Goal: Use online tool/utility: Utilize a website feature to perform a specific function

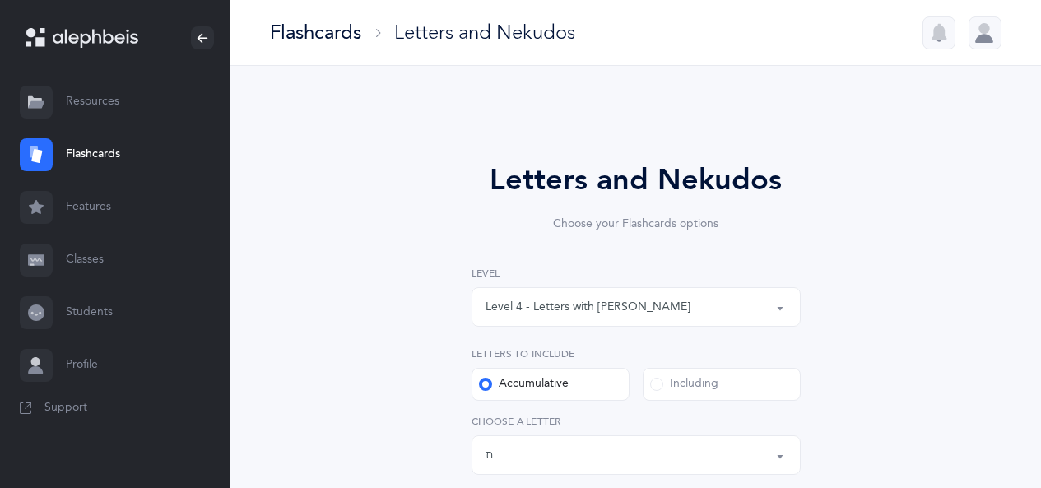
select select "4"
select select "27"
select select "single"
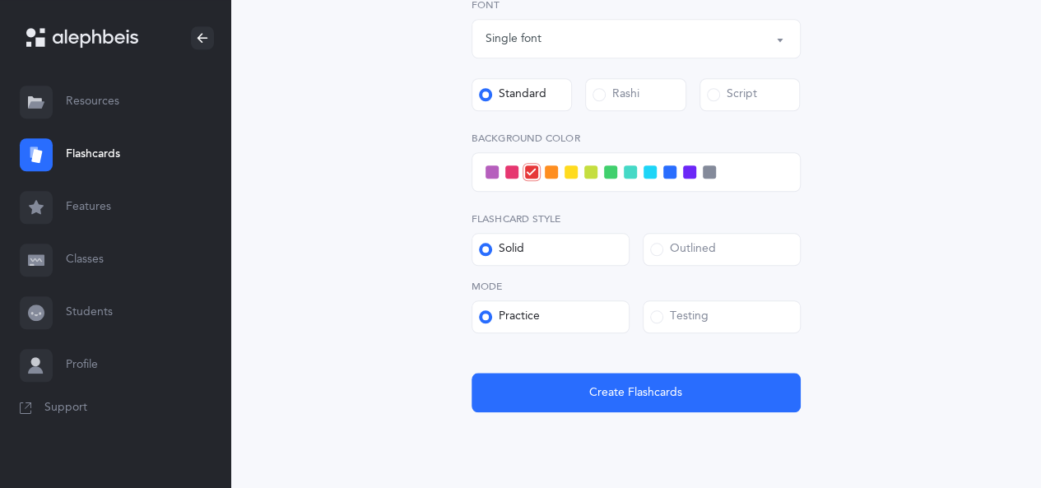
scroll to position [670, 0]
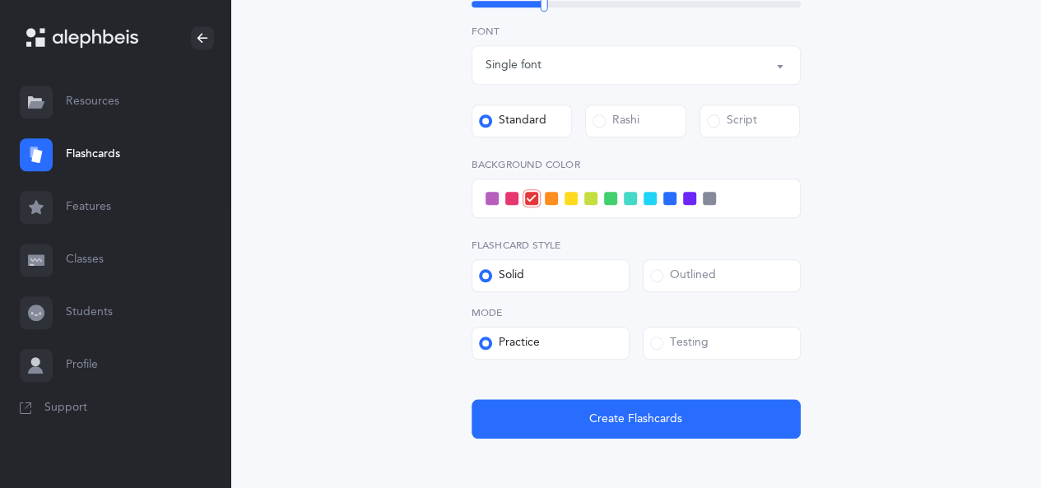
click at [611, 198] on span at bounding box center [610, 198] width 13 height 13
click at [0, 0] on input "checkbox" at bounding box center [0, 0] width 0 height 0
click at [660, 345] on span at bounding box center [656, 343] width 13 height 13
click at [0, 0] on input "Testing" at bounding box center [0, 0] width 0 height 0
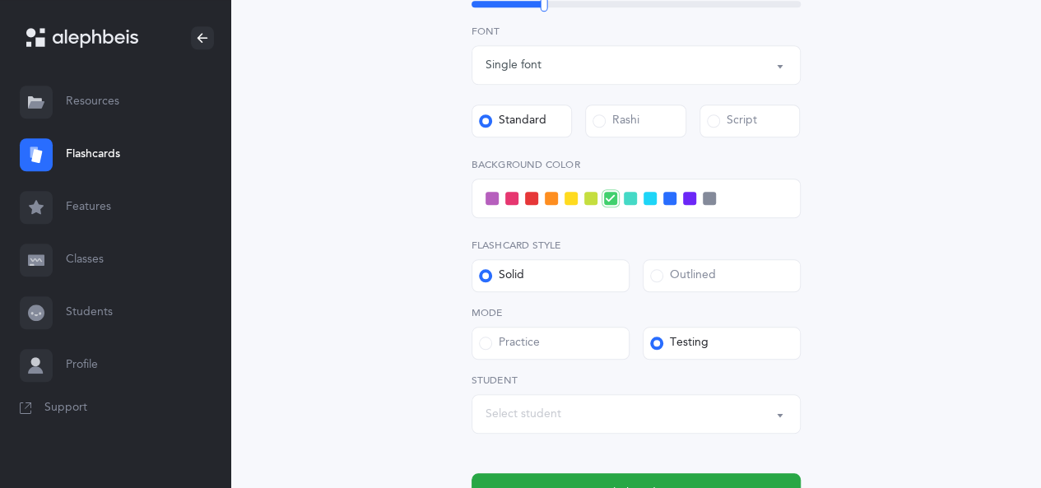
scroll to position [752, 0]
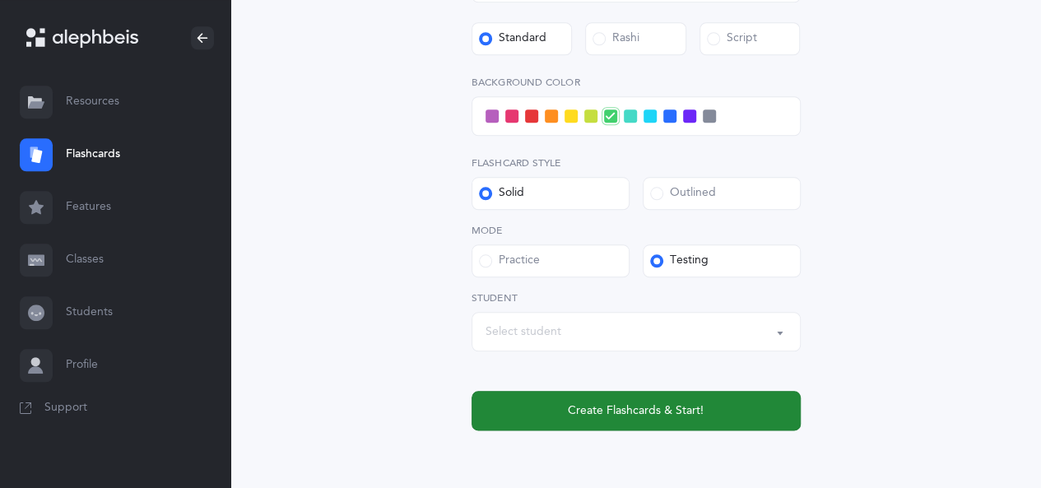
click at [615, 416] on span "Create Flashcards & Start!" at bounding box center [636, 410] width 136 height 17
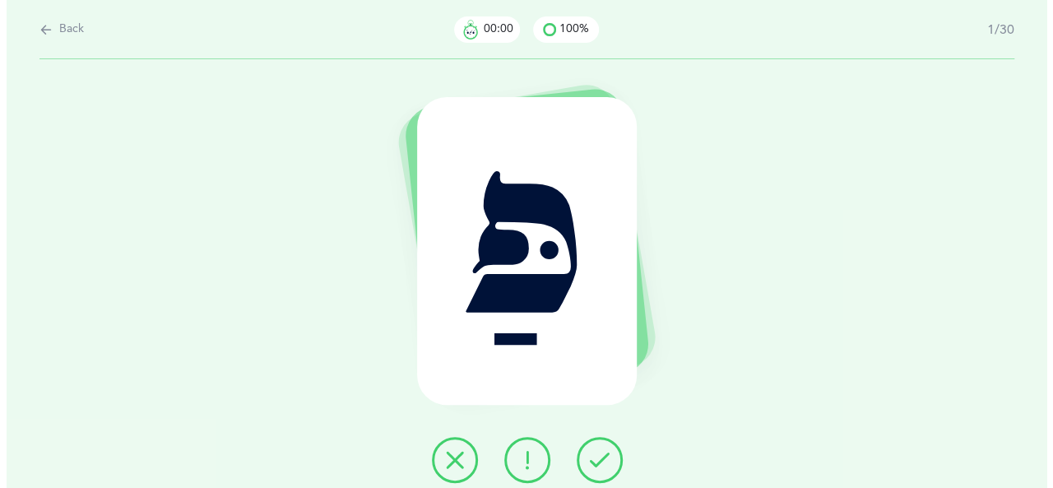
scroll to position [0, 0]
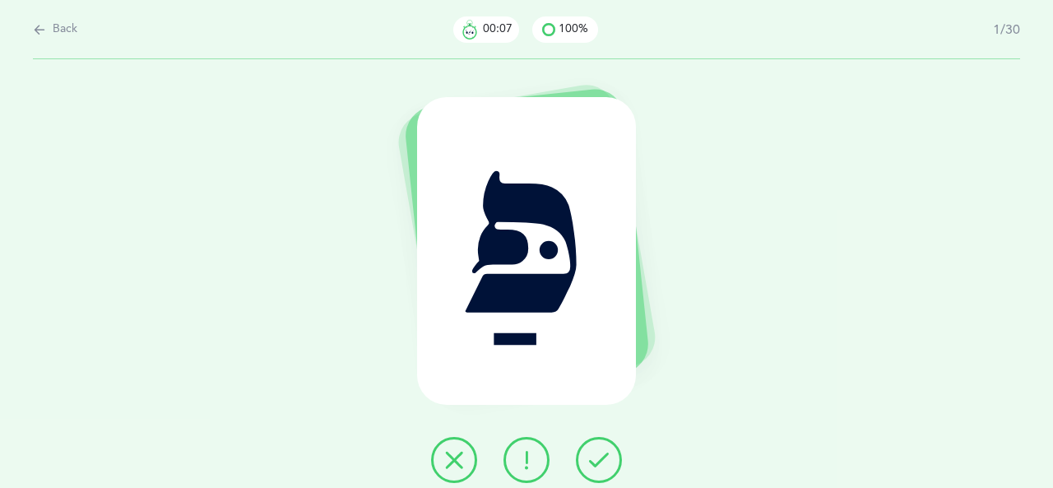
click at [598, 447] on button at bounding box center [599, 460] width 46 height 46
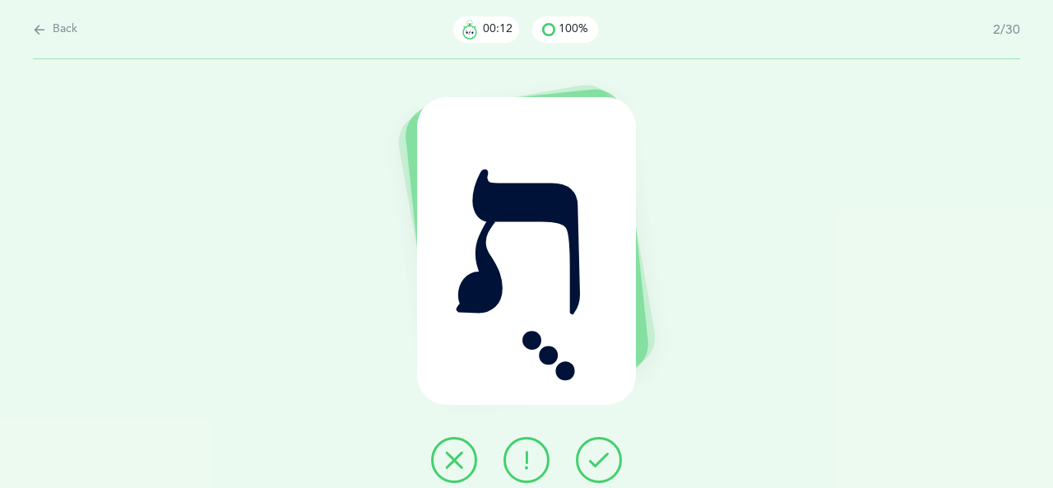
click at [461, 452] on icon at bounding box center [454, 460] width 20 height 20
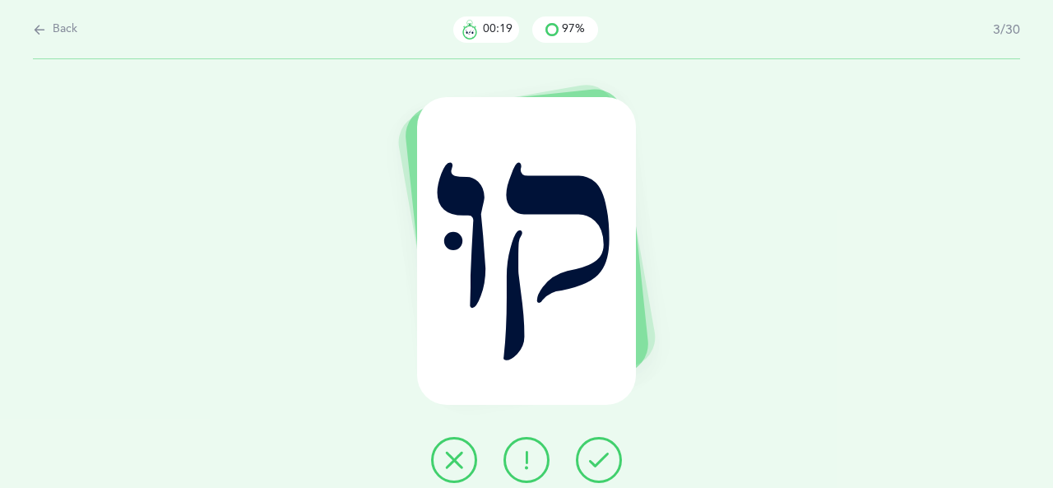
click at [462, 467] on icon at bounding box center [454, 460] width 20 height 20
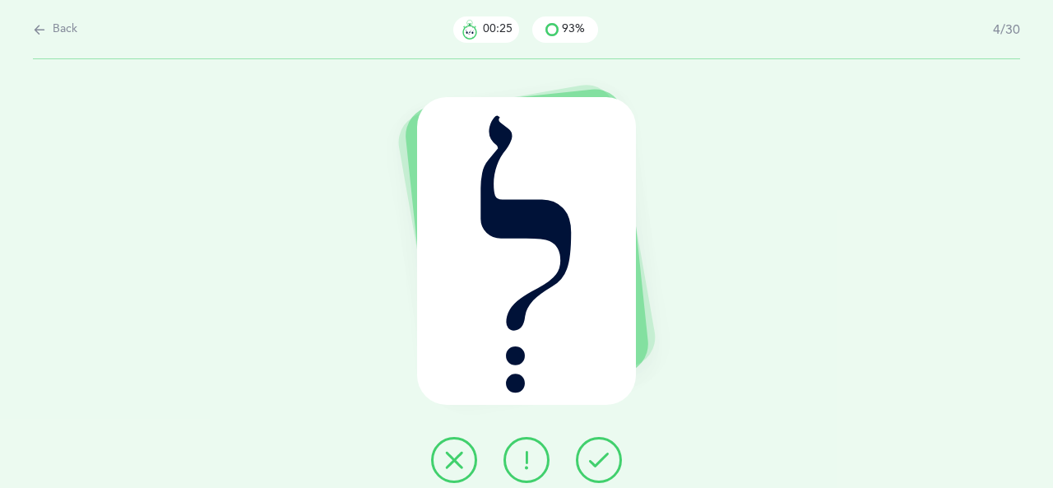
click at [606, 452] on icon at bounding box center [599, 460] width 20 height 20
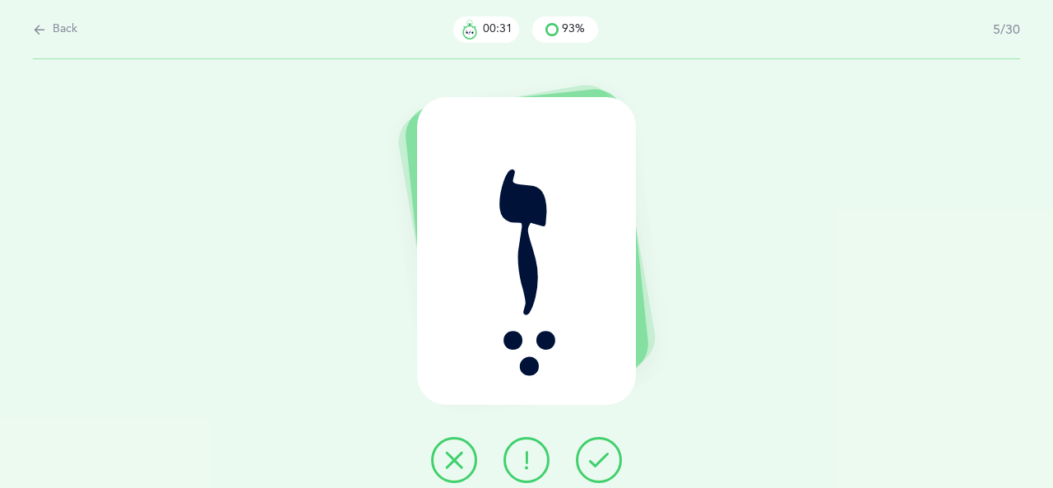
click at [594, 463] on icon at bounding box center [599, 460] width 20 height 20
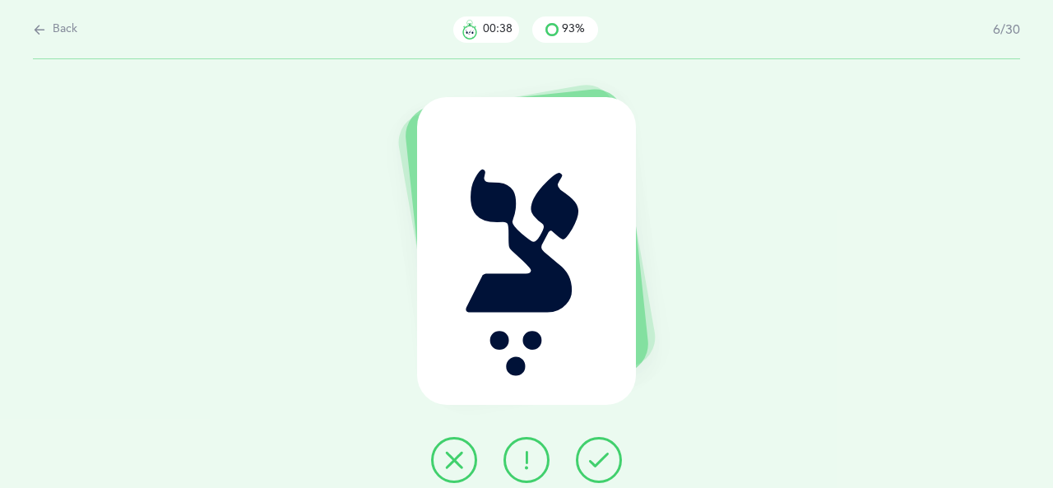
click at [471, 465] on button at bounding box center [454, 460] width 46 height 46
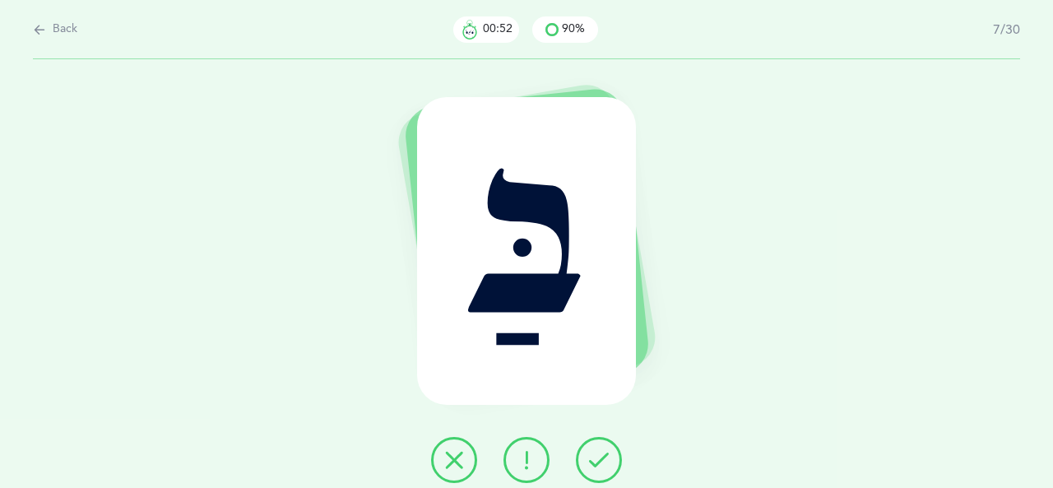
click at [604, 468] on icon at bounding box center [599, 460] width 20 height 20
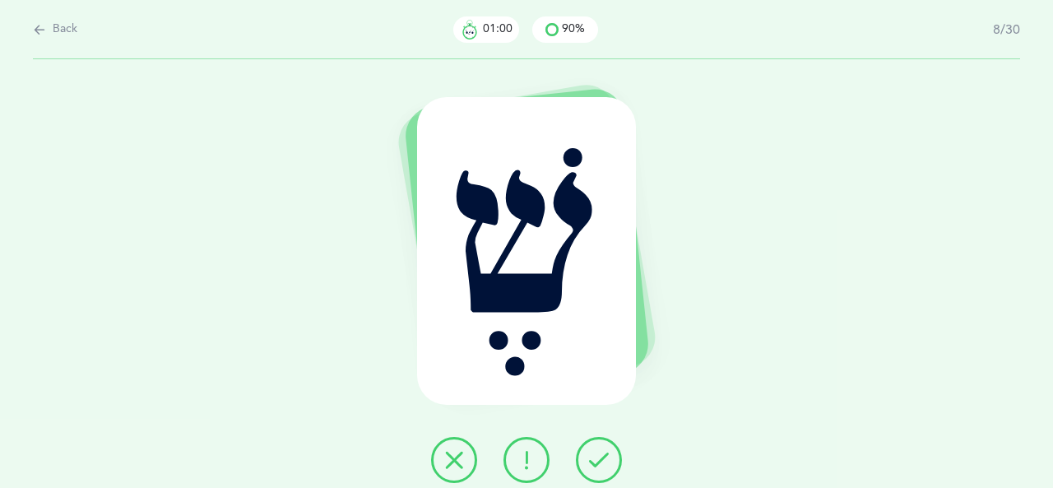
click at [444, 462] on icon at bounding box center [454, 460] width 20 height 20
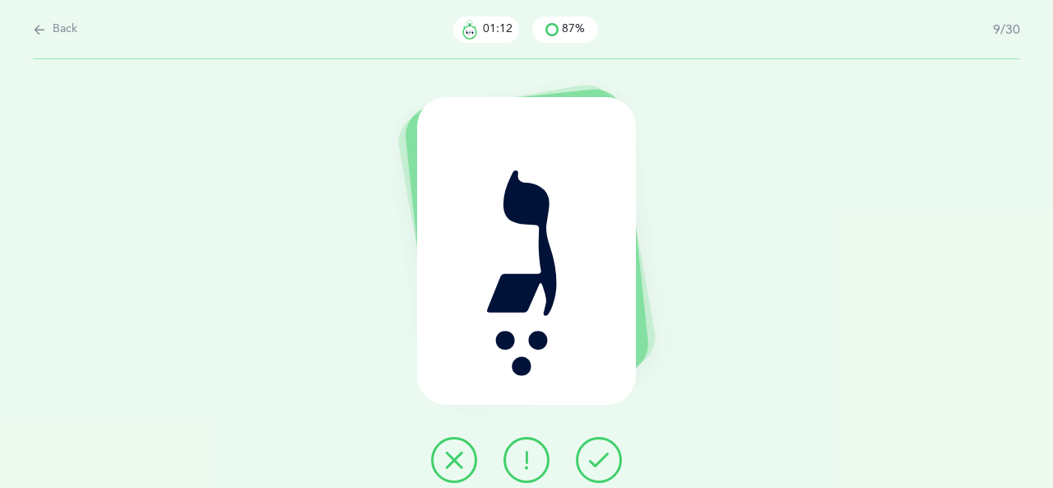
click at [611, 453] on button at bounding box center [599, 460] width 46 height 46
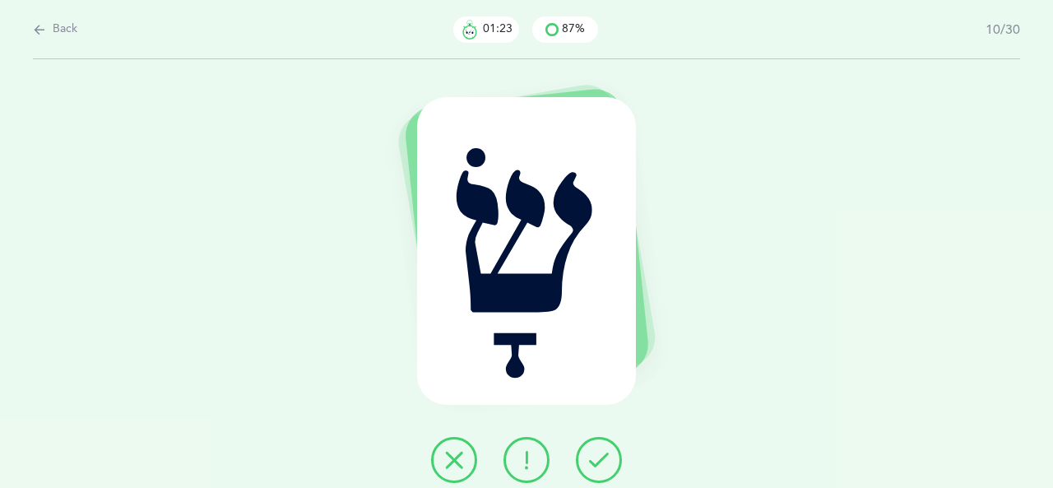
drag, startPoint x: 471, startPoint y: 463, endPoint x: 493, endPoint y: 463, distance: 21.4
click at [471, 463] on button at bounding box center [454, 460] width 46 height 46
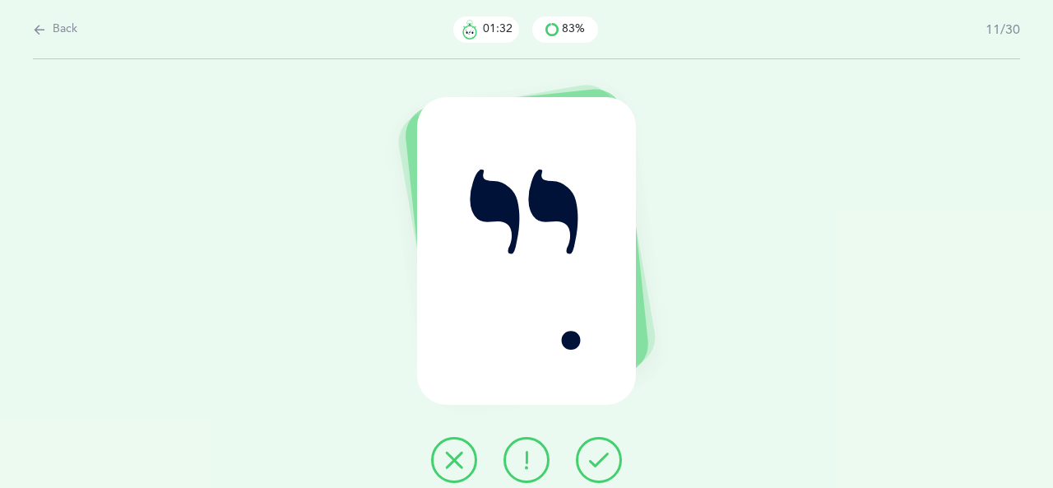
click at [473, 451] on button at bounding box center [454, 460] width 46 height 46
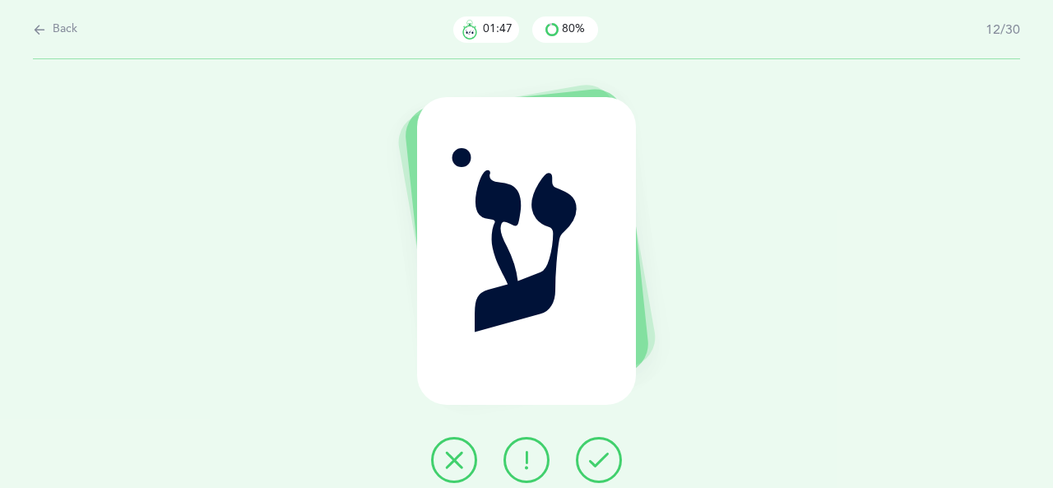
click at [438, 459] on button at bounding box center [454, 460] width 46 height 46
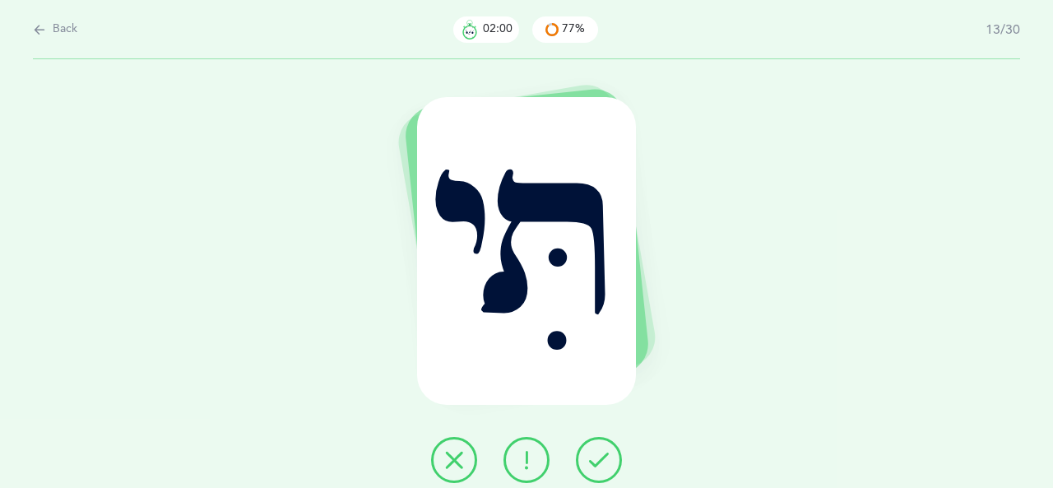
click at [462, 455] on icon at bounding box center [454, 460] width 20 height 20
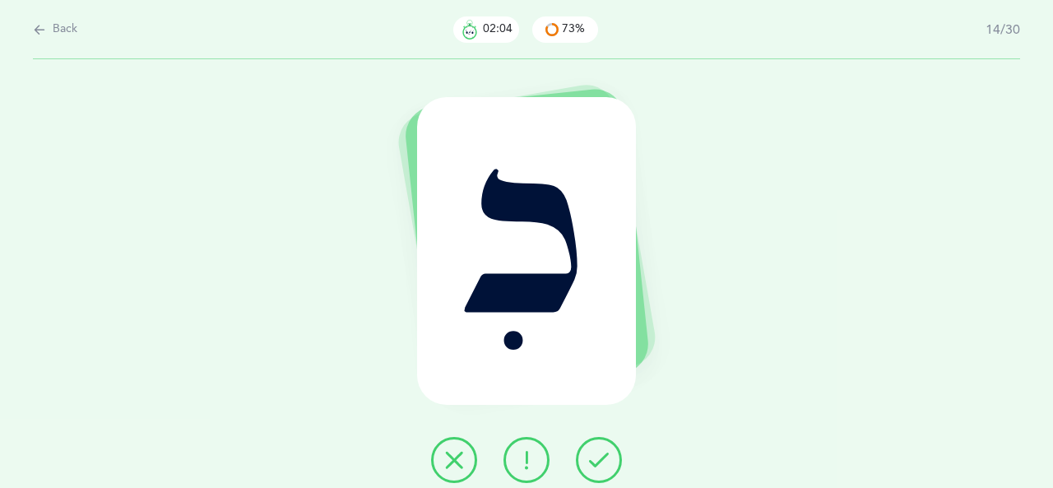
click at [453, 451] on icon at bounding box center [454, 460] width 20 height 20
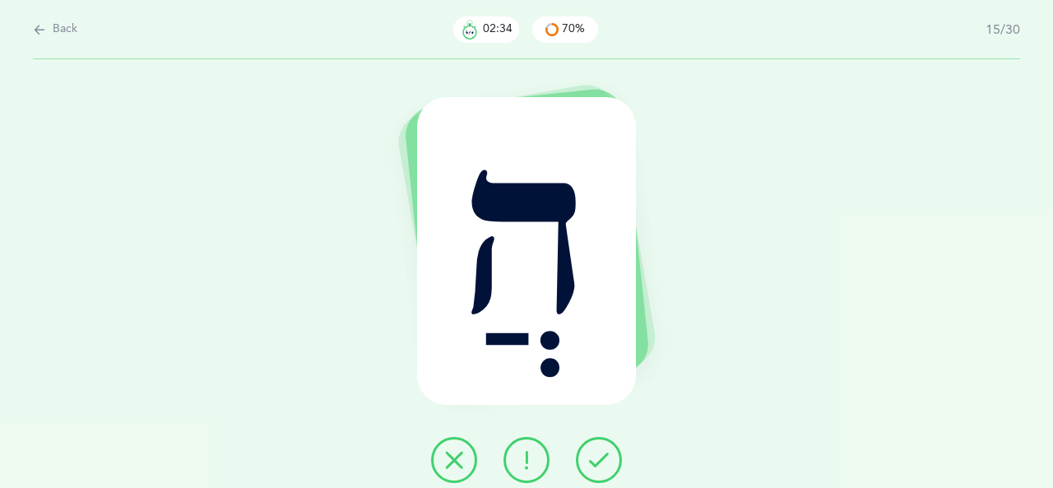
click at [456, 455] on icon at bounding box center [454, 460] width 20 height 20
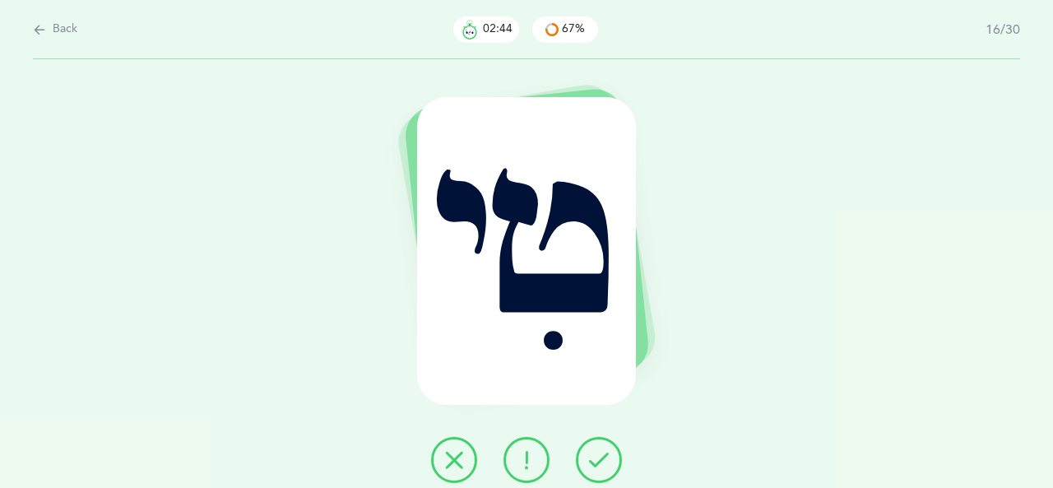
click at [456, 451] on icon at bounding box center [454, 460] width 20 height 20
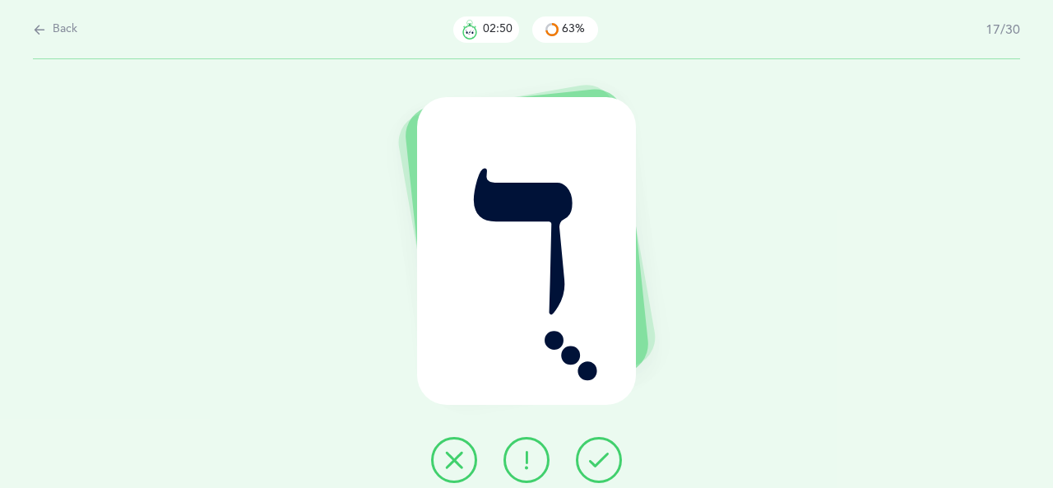
click at [448, 454] on icon at bounding box center [454, 460] width 20 height 20
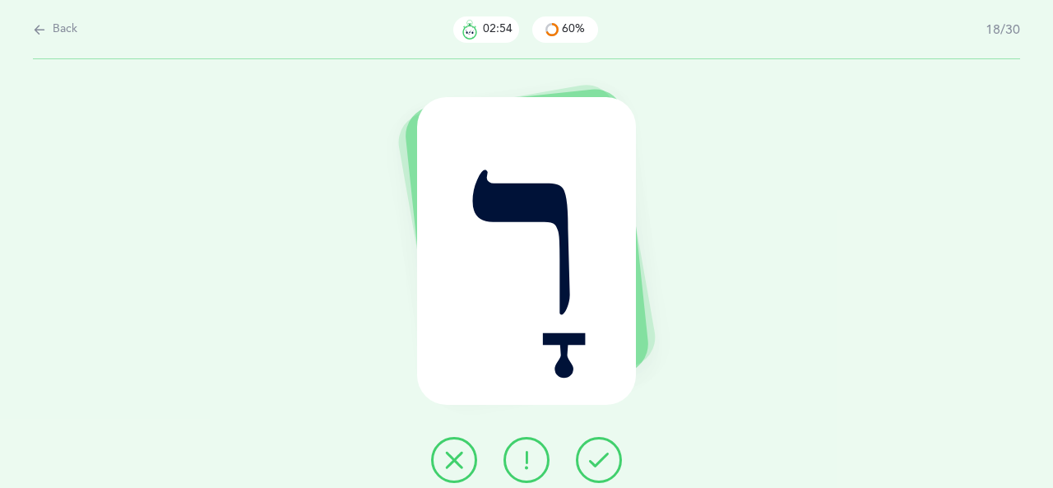
click at [594, 447] on button at bounding box center [599, 460] width 46 height 46
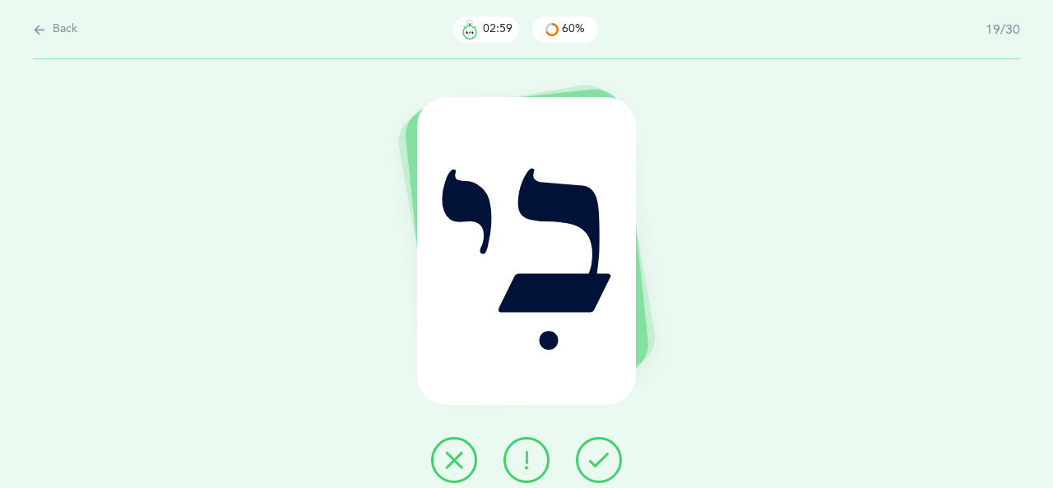
click at [462, 453] on icon at bounding box center [454, 460] width 20 height 20
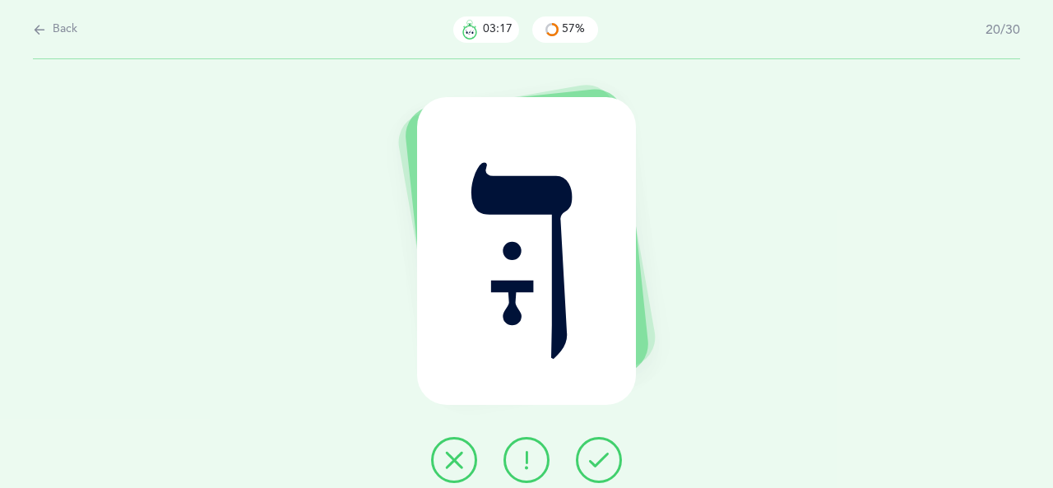
click at [443, 473] on button at bounding box center [454, 460] width 46 height 46
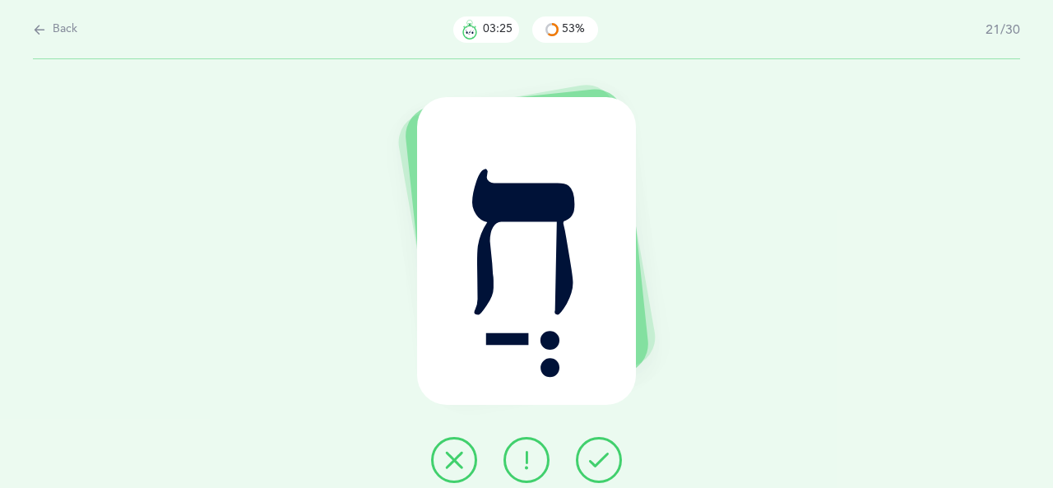
click at [458, 457] on icon at bounding box center [454, 460] width 20 height 20
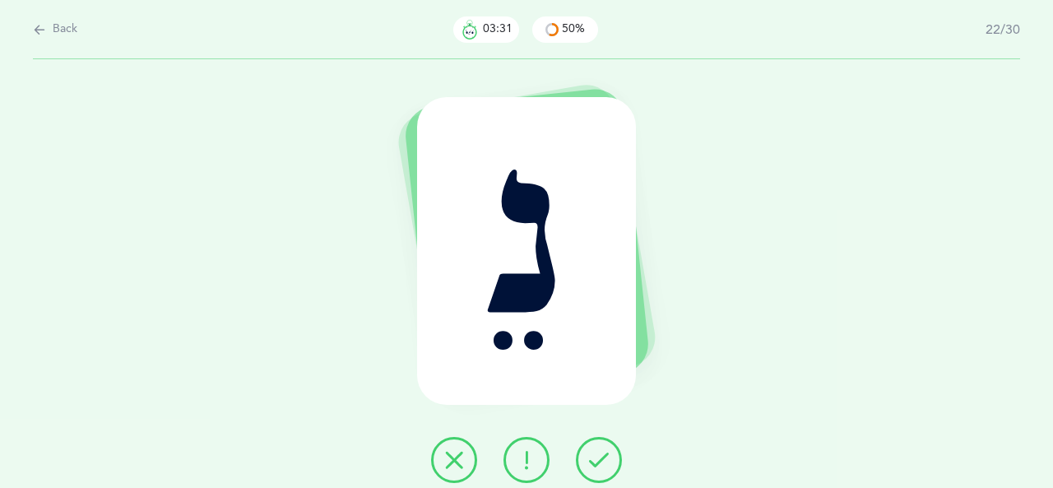
click at [611, 451] on button at bounding box center [599, 460] width 46 height 46
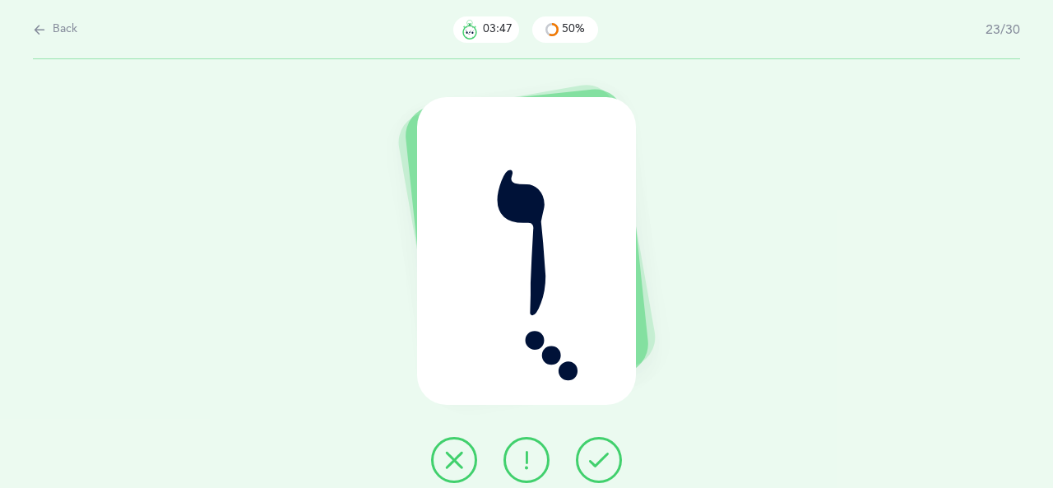
click at [538, 462] on button at bounding box center [527, 460] width 46 height 46
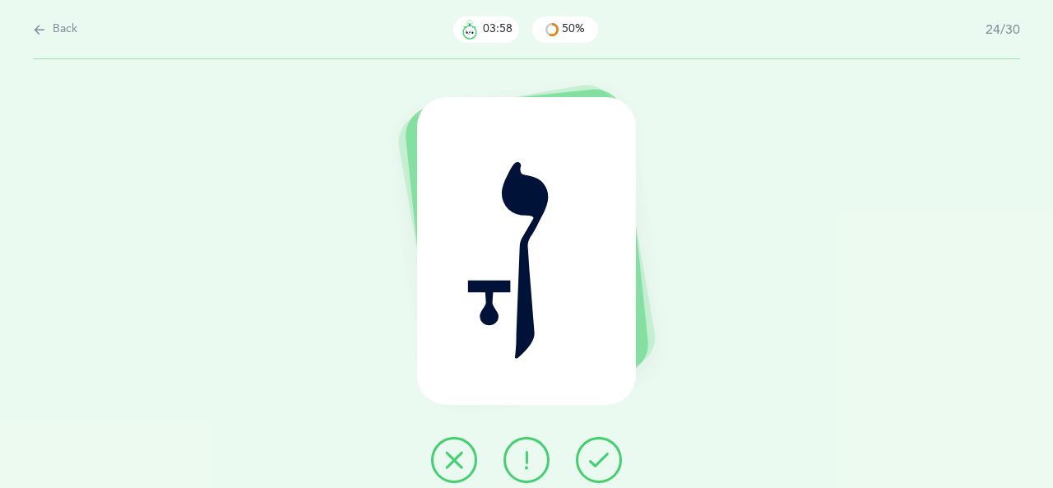
click at [599, 450] on icon at bounding box center [599, 460] width 20 height 20
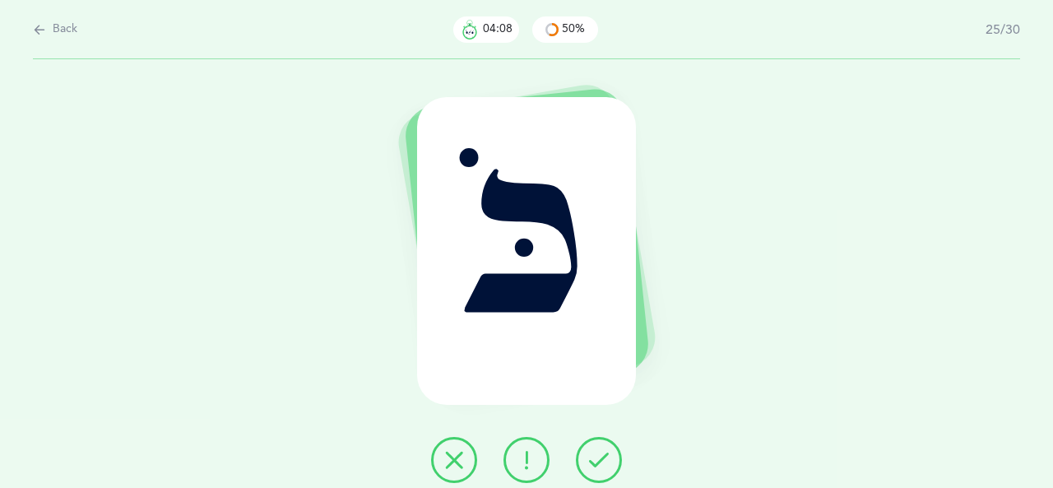
click at [466, 460] on button at bounding box center [454, 460] width 46 height 46
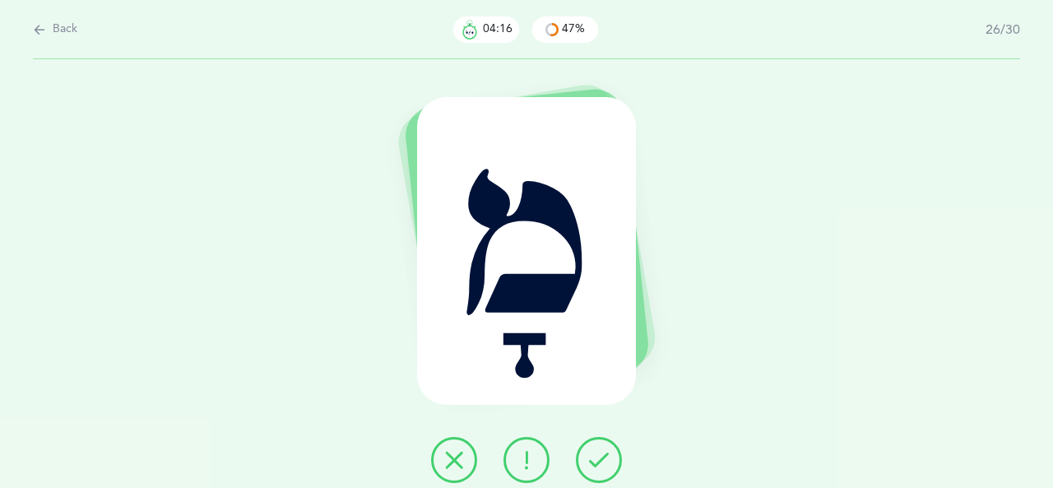
click at [461, 457] on icon at bounding box center [454, 460] width 20 height 20
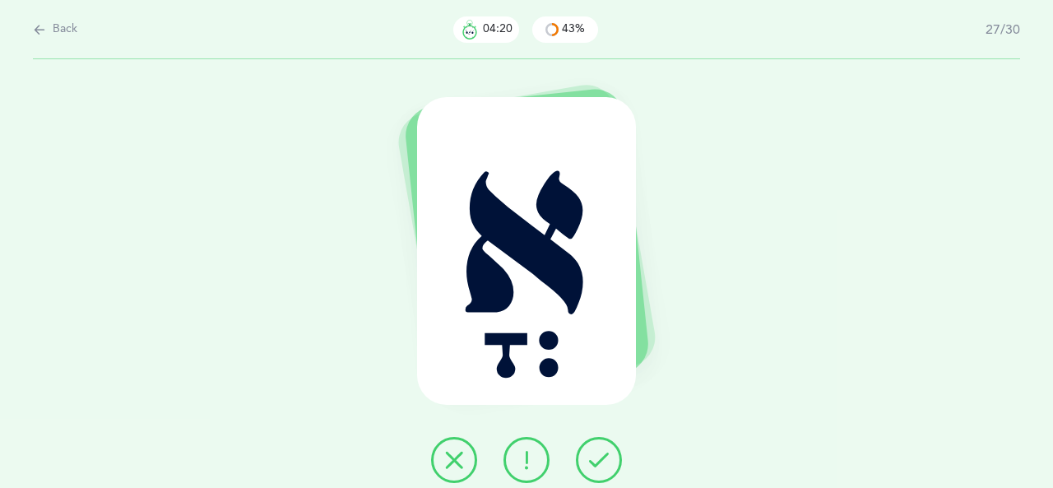
click at [601, 457] on icon at bounding box center [599, 460] width 20 height 20
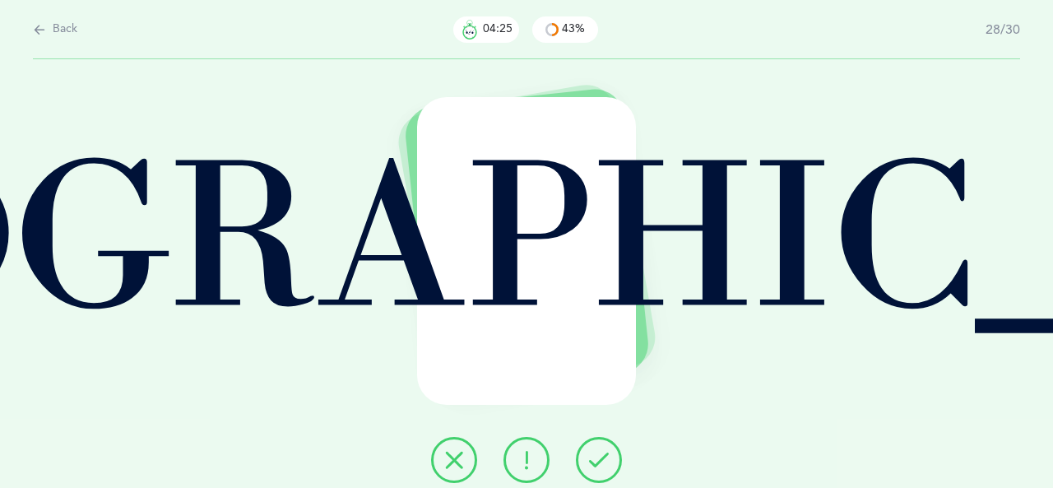
click at [453, 472] on button at bounding box center [454, 460] width 46 height 46
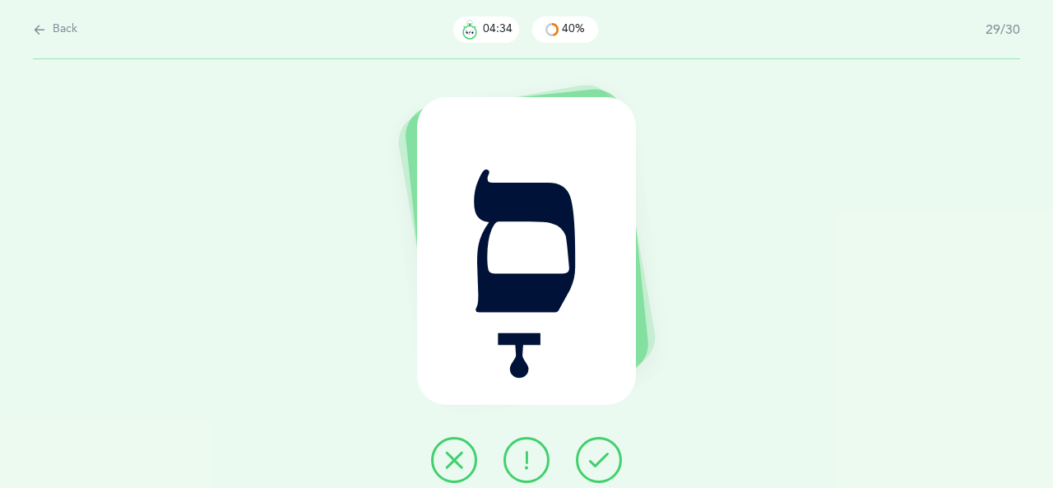
click at [602, 460] on icon at bounding box center [599, 460] width 20 height 20
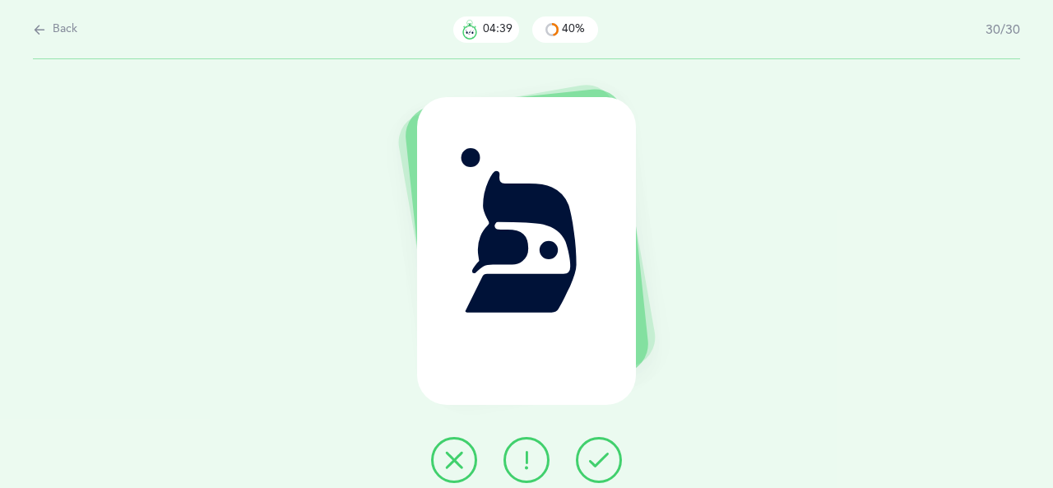
click at [461, 463] on icon at bounding box center [454, 460] width 20 height 20
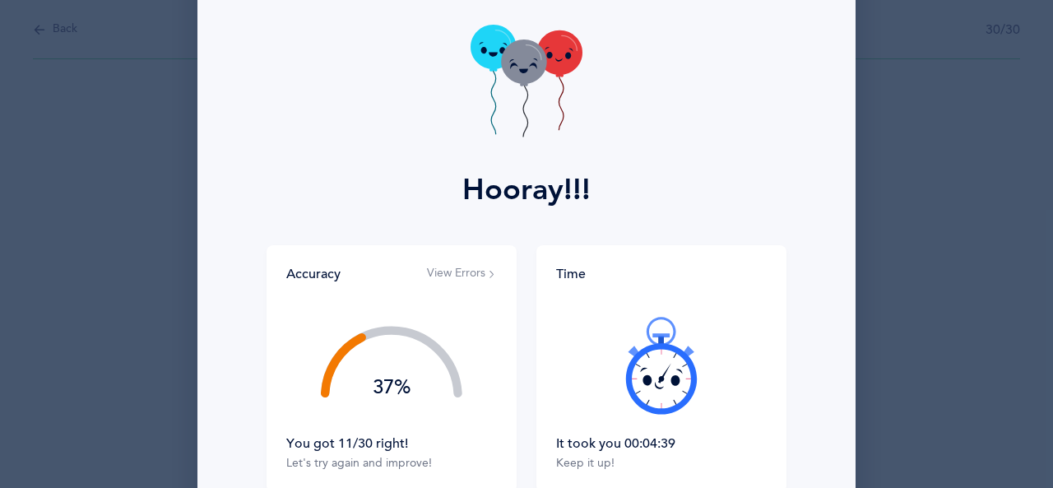
scroll to position [165, 0]
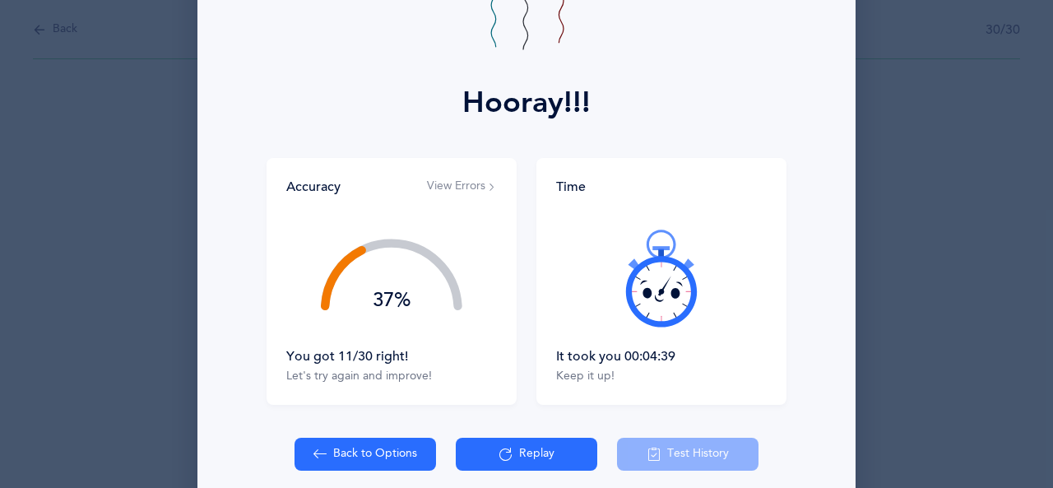
click at [490, 462] on button "Replay" at bounding box center [527, 454] width 142 height 33
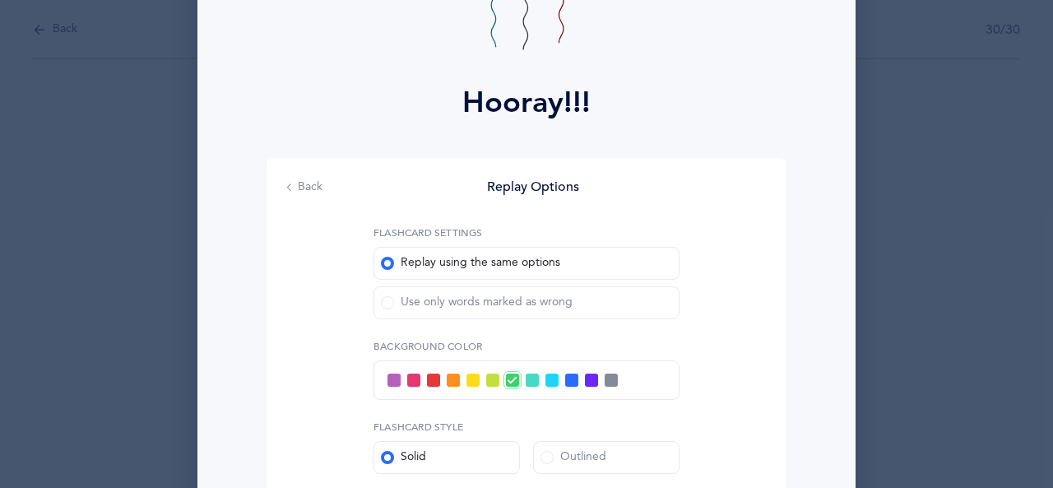
click at [407, 379] on span at bounding box center [413, 380] width 13 height 13
click at [0, 0] on input "checkbox" at bounding box center [0, 0] width 0 height 0
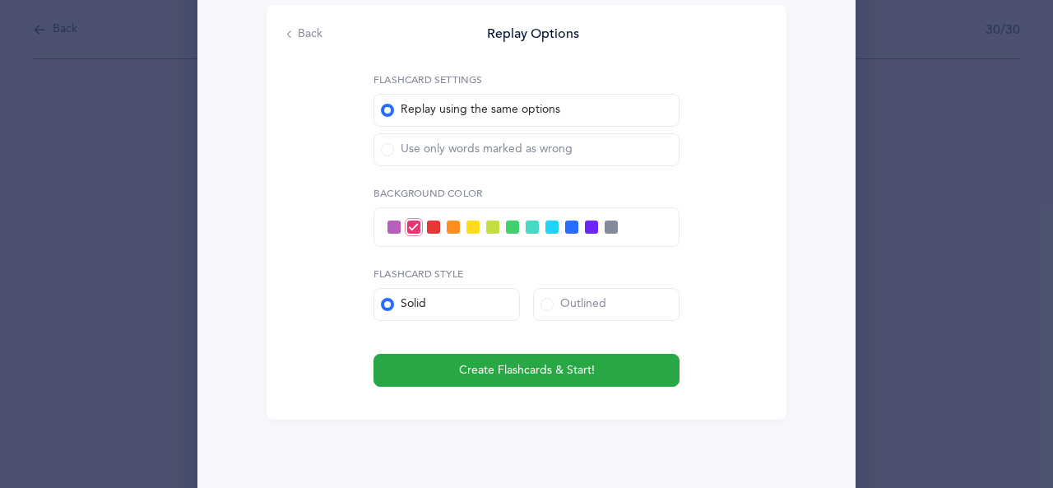
scroll to position [371, 0]
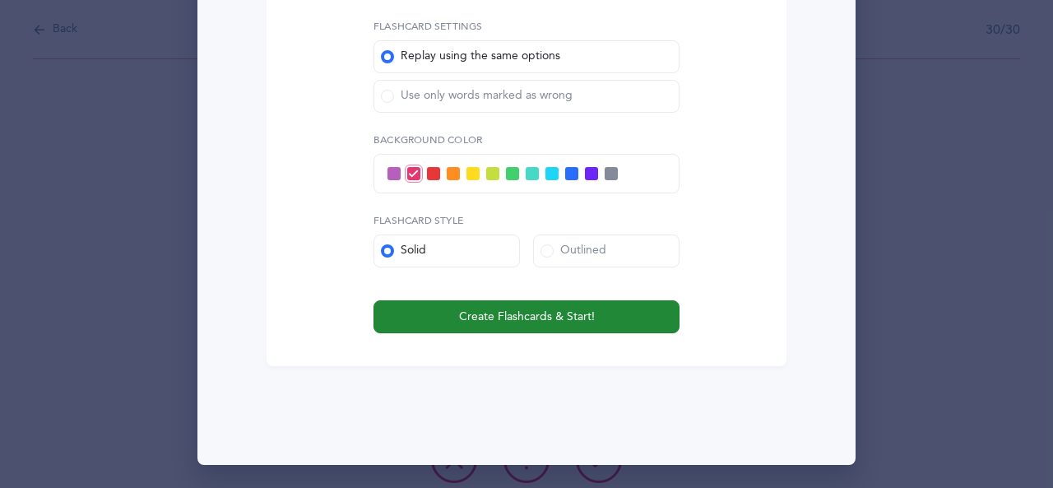
click at [548, 315] on span "Create Flashcards & Start!" at bounding box center [527, 317] width 136 height 17
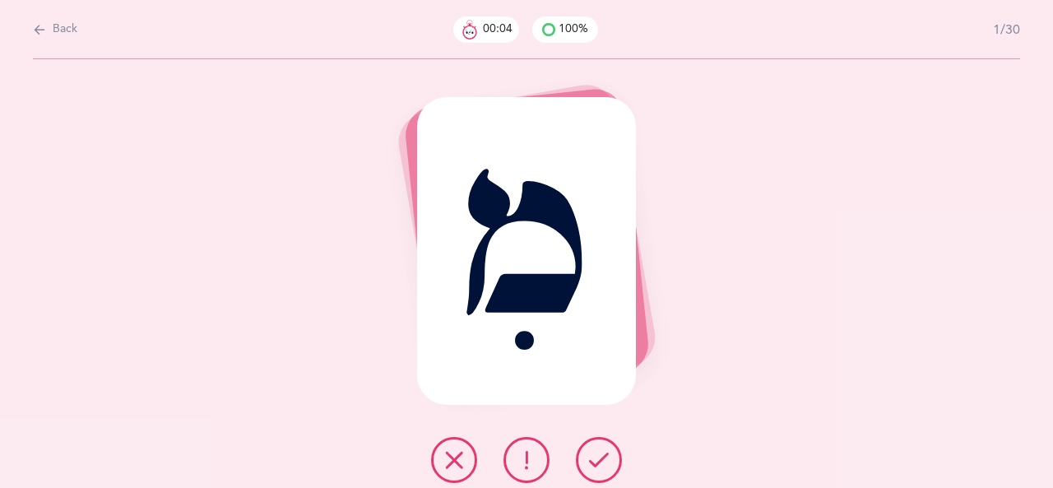
click at [594, 465] on icon at bounding box center [599, 460] width 20 height 20
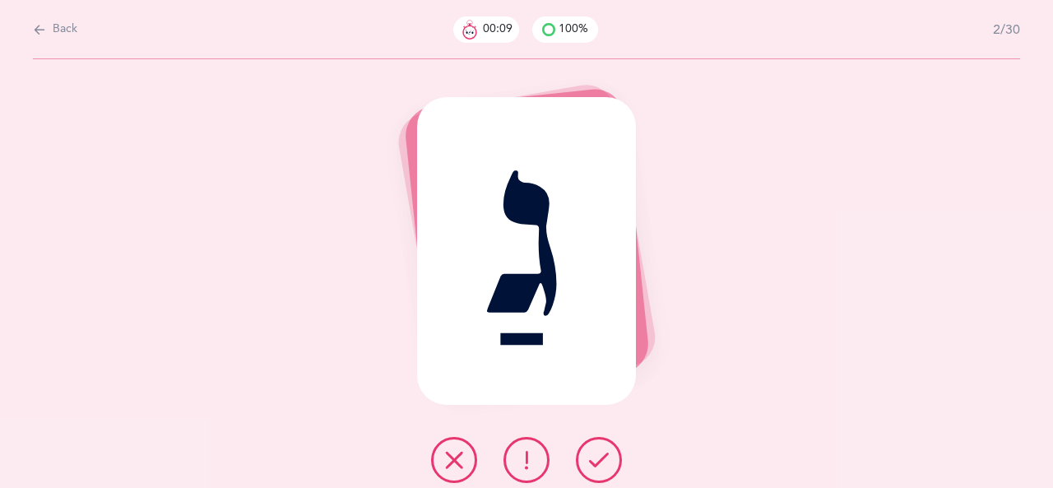
click at [599, 443] on button at bounding box center [599, 460] width 46 height 46
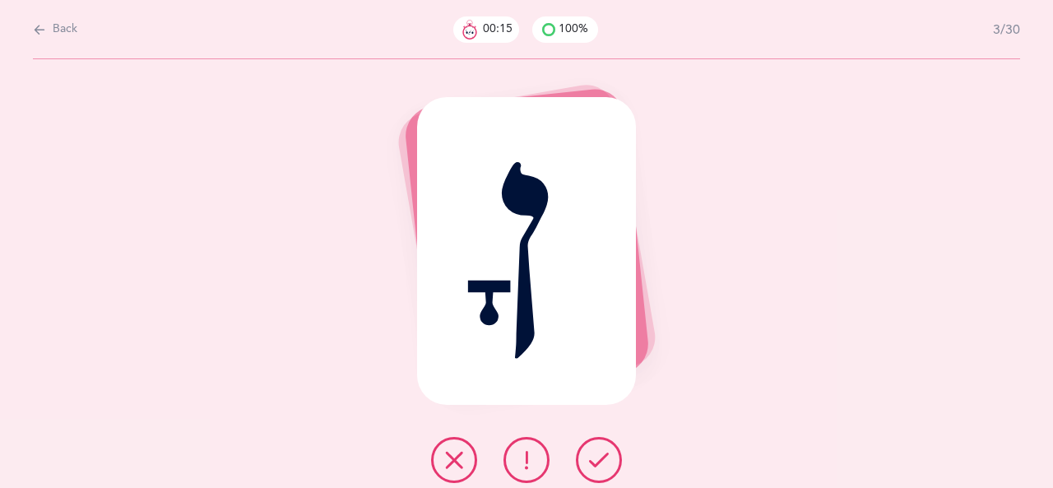
click at [593, 467] on icon at bounding box center [599, 460] width 20 height 20
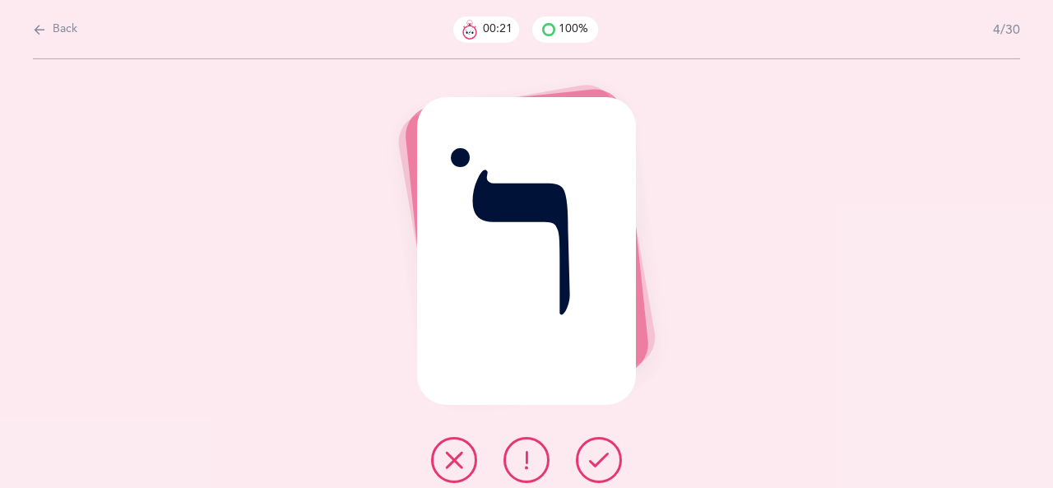
click at [601, 461] on icon at bounding box center [599, 460] width 20 height 20
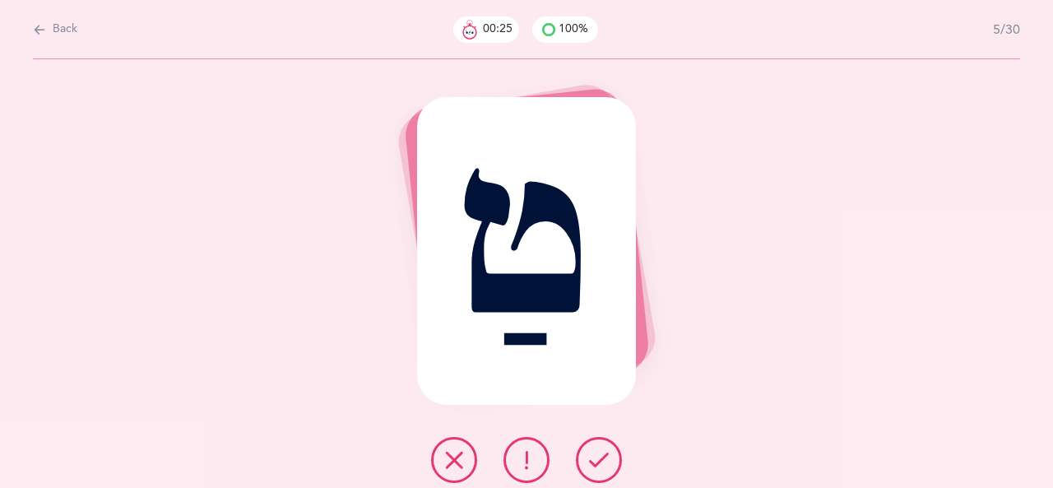
click at [456, 470] on button at bounding box center [454, 460] width 46 height 46
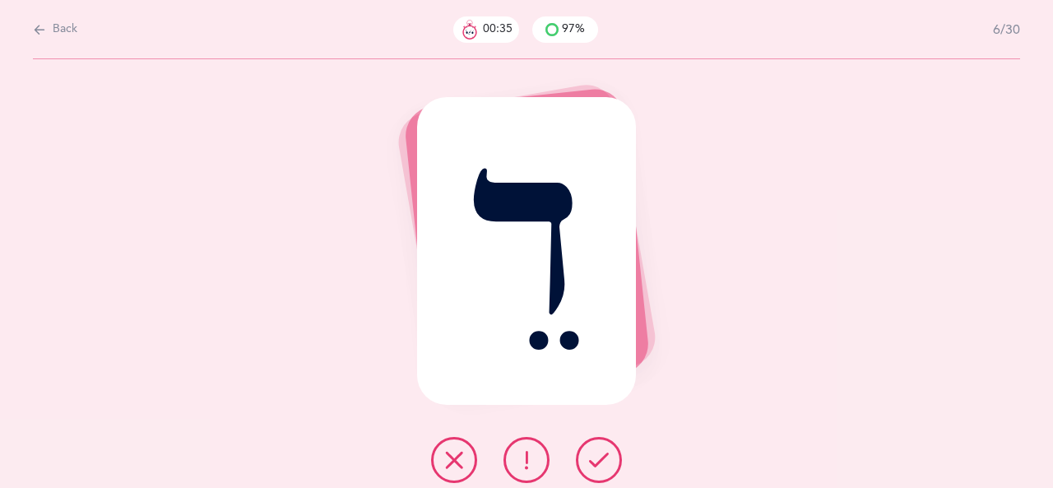
click at [461, 457] on icon at bounding box center [454, 460] width 20 height 20
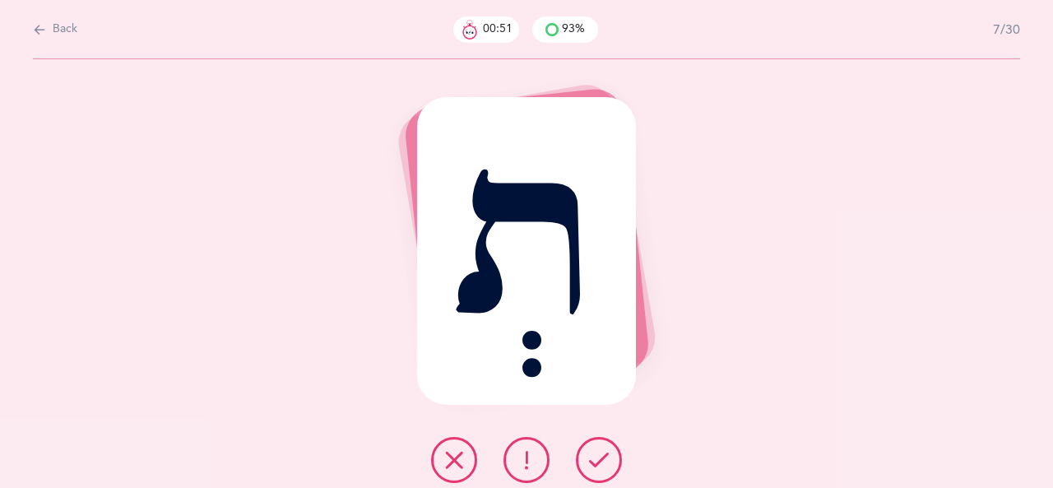
click at [450, 471] on button at bounding box center [454, 460] width 46 height 46
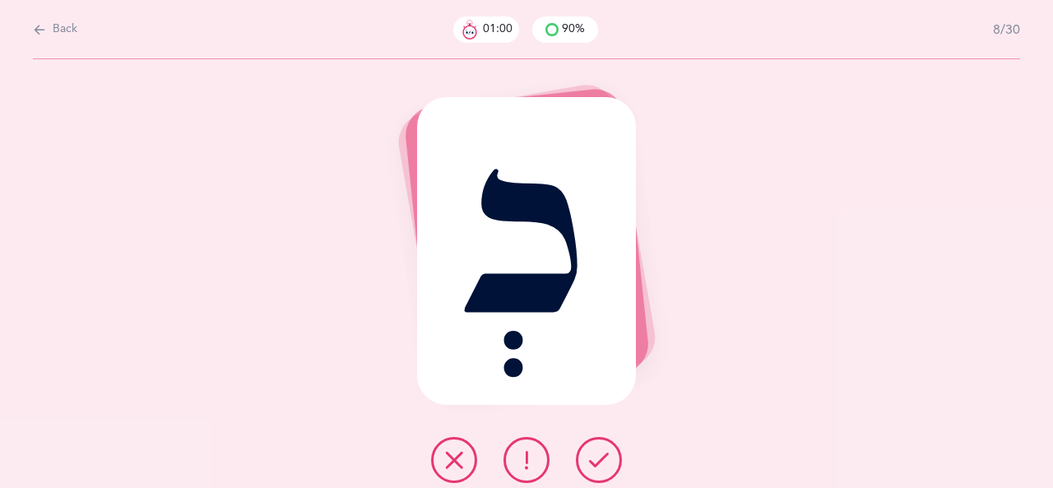
click at [450, 471] on button at bounding box center [454, 460] width 46 height 46
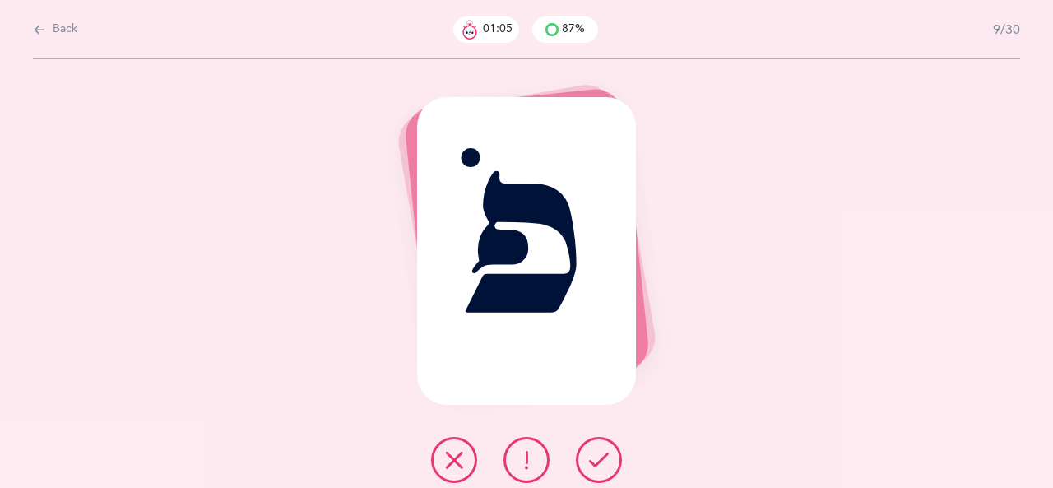
click at [598, 462] on icon at bounding box center [599, 460] width 20 height 20
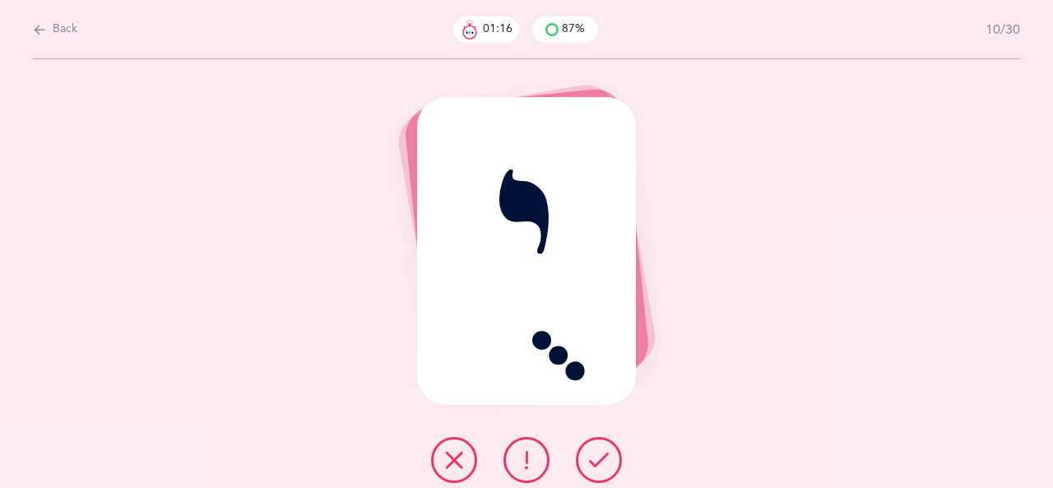
click at [450, 447] on button at bounding box center [454, 460] width 46 height 46
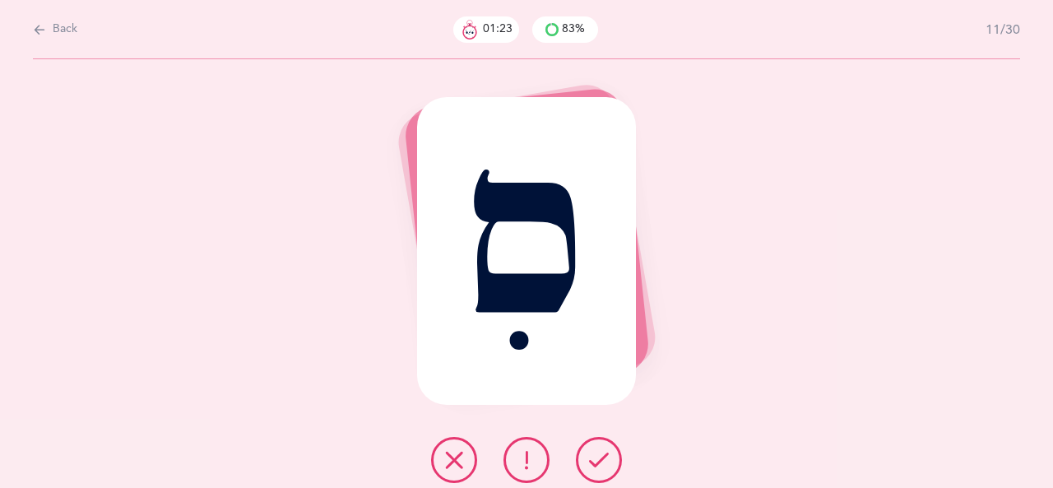
click at [586, 443] on button at bounding box center [599, 460] width 46 height 46
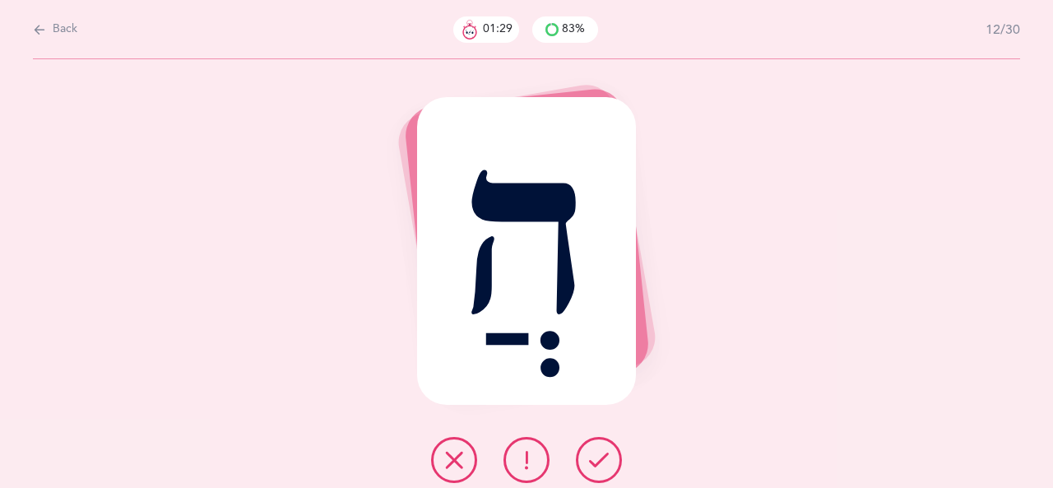
drag, startPoint x: 599, startPoint y: 462, endPoint x: 606, endPoint y: 453, distance: 11.2
click at [599, 462] on icon at bounding box center [599, 460] width 20 height 20
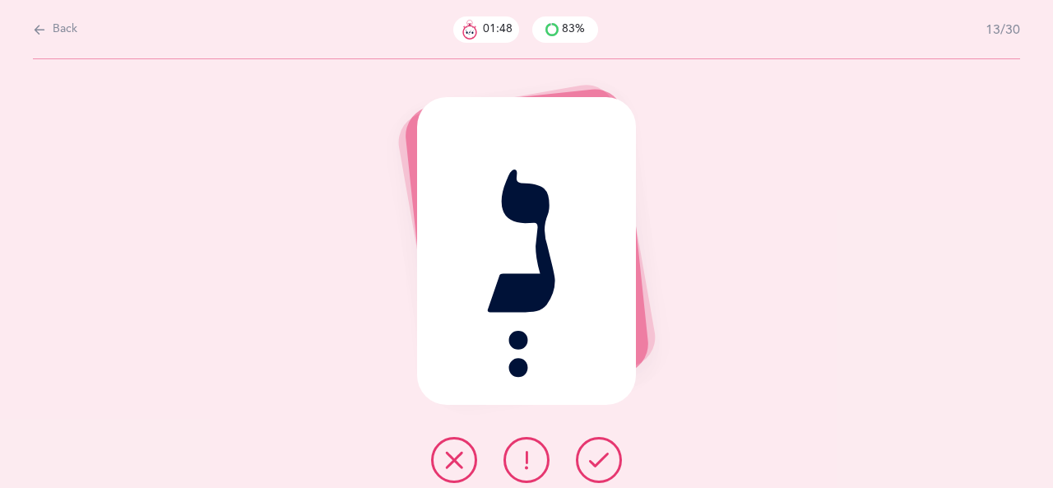
click at [466, 462] on button at bounding box center [454, 460] width 46 height 46
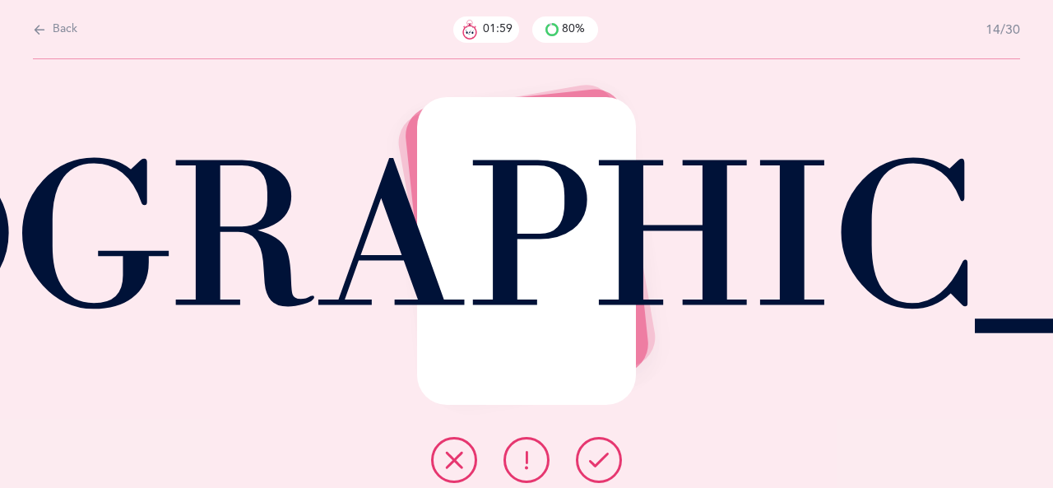
click at [604, 462] on icon at bounding box center [599, 460] width 20 height 20
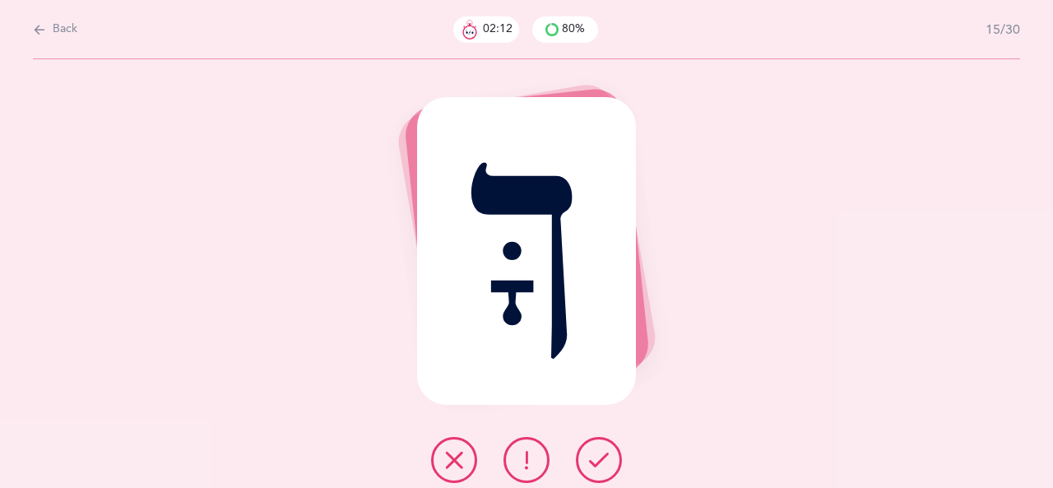
click at [458, 458] on icon at bounding box center [454, 460] width 20 height 20
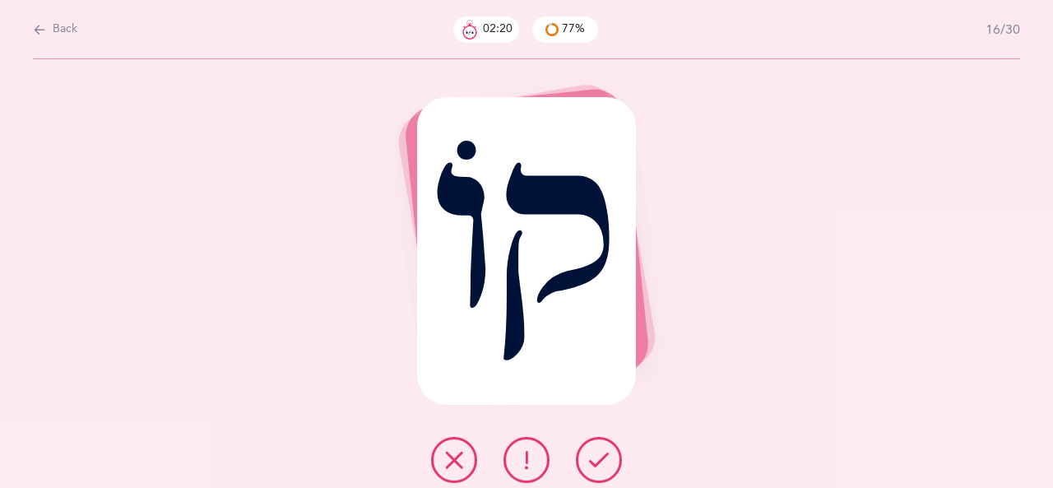
click at [537, 460] on button at bounding box center [527, 460] width 46 height 46
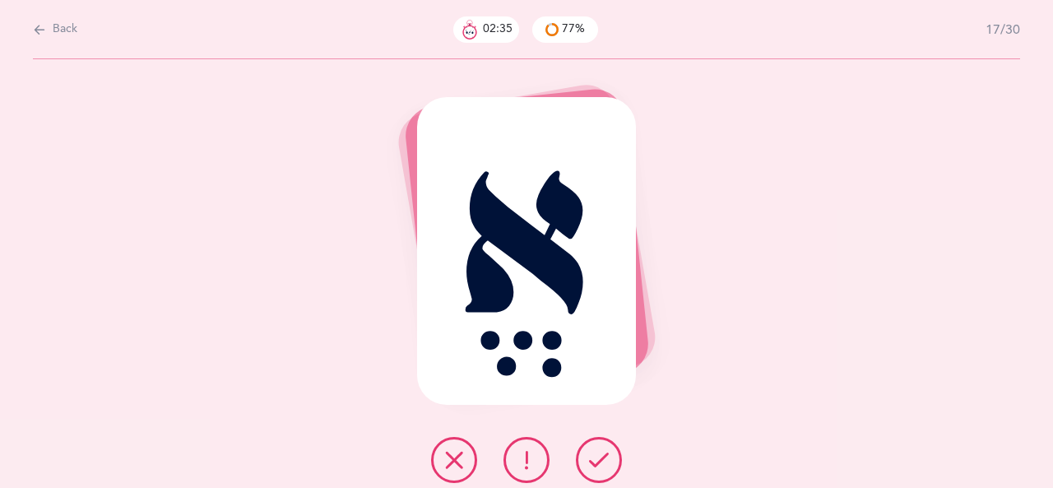
click at [601, 463] on icon at bounding box center [599, 460] width 20 height 20
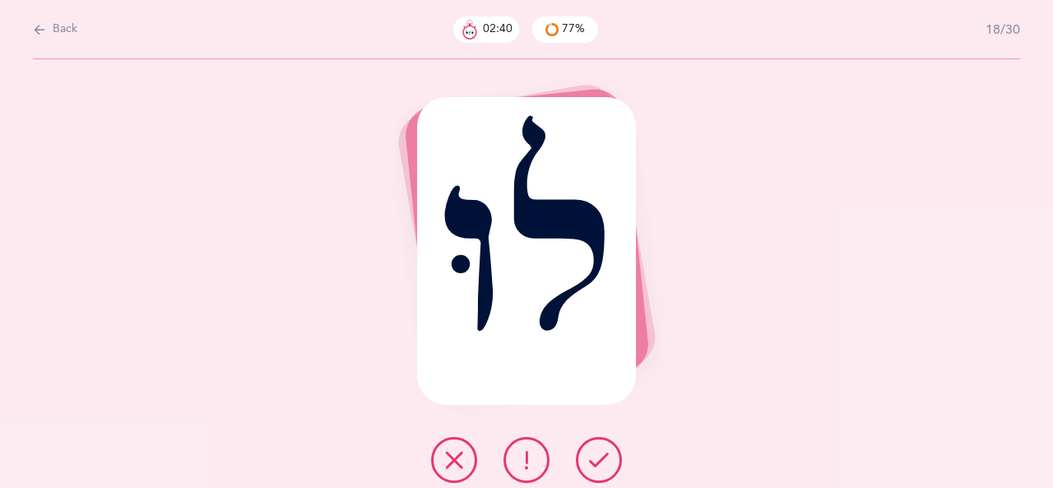
click at [598, 459] on icon at bounding box center [599, 460] width 20 height 20
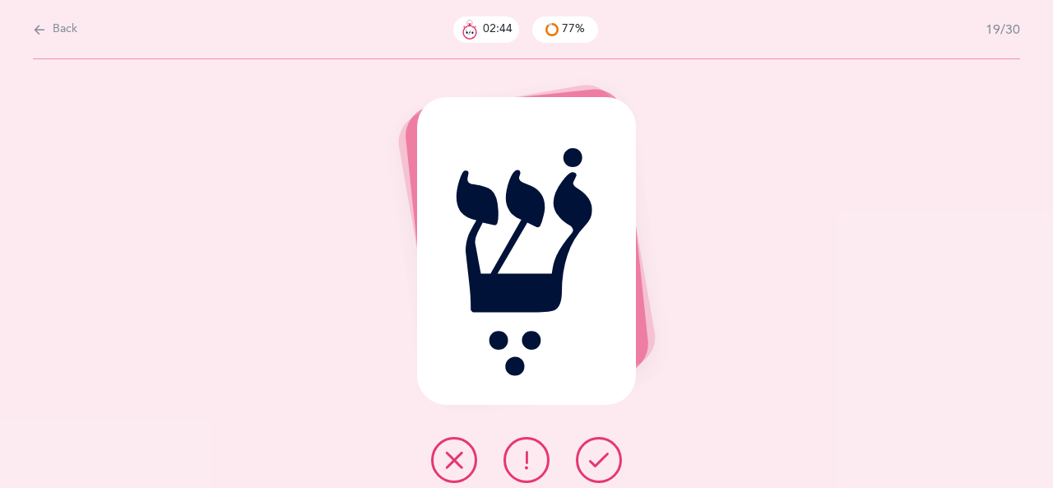
click at [606, 461] on icon at bounding box center [599, 460] width 20 height 20
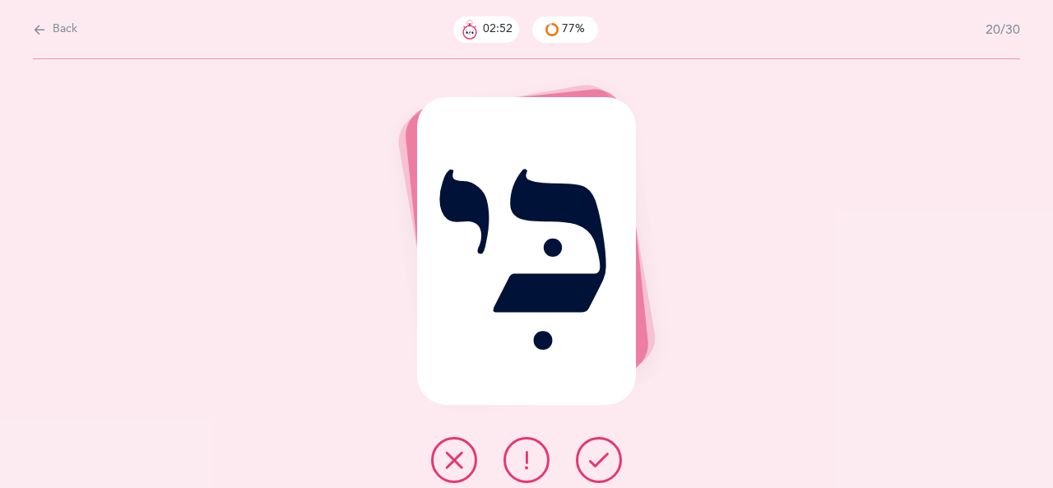
click at [603, 448] on button at bounding box center [599, 460] width 46 height 46
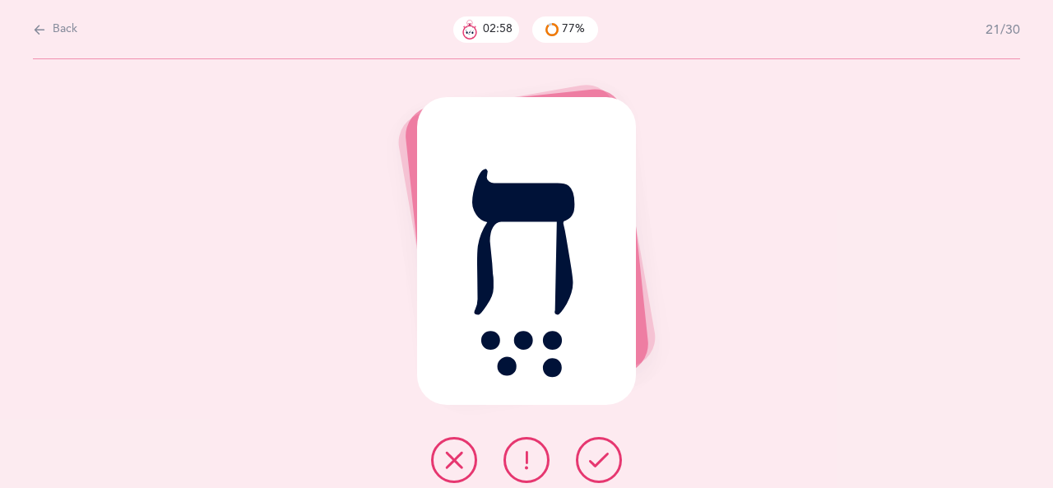
click at [597, 453] on icon at bounding box center [599, 460] width 20 height 20
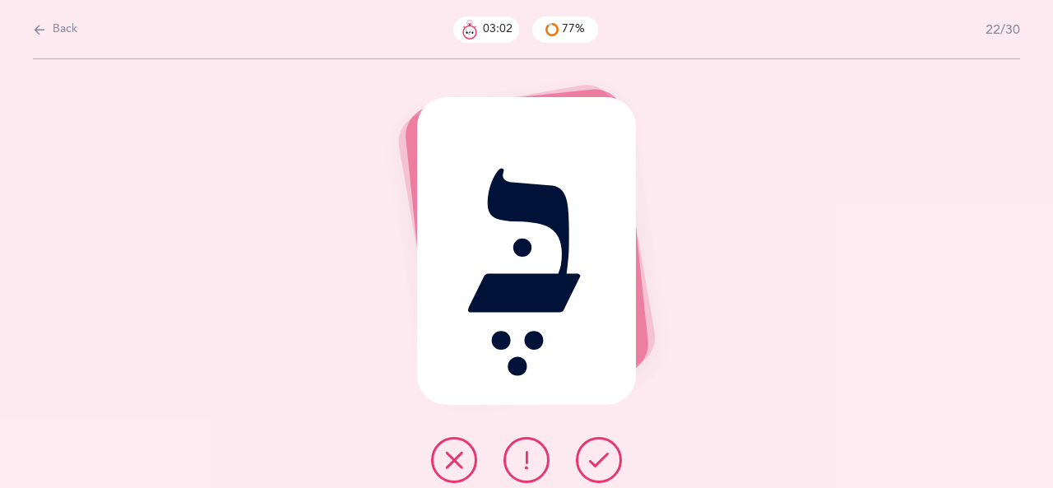
click at [612, 451] on button at bounding box center [599, 460] width 46 height 46
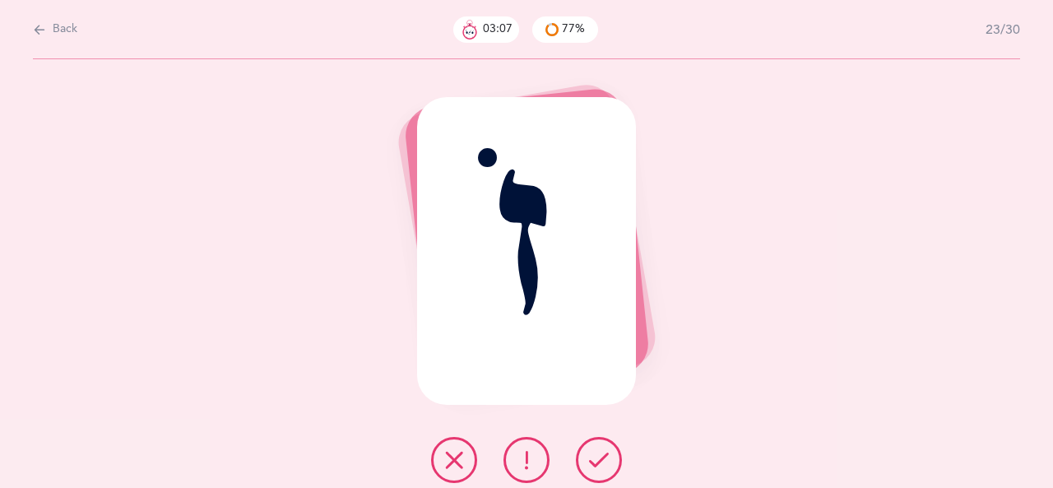
click at [610, 462] on button at bounding box center [599, 460] width 46 height 46
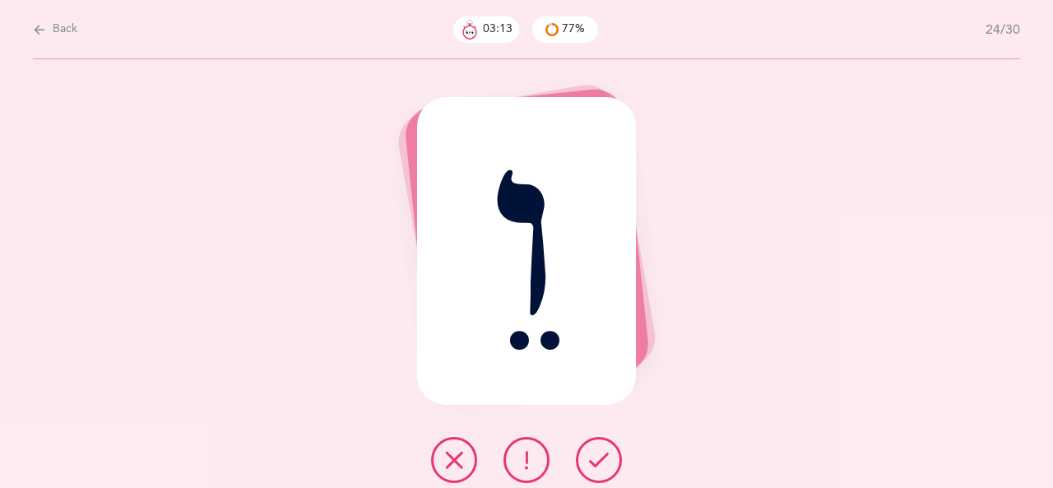
click at [611, 451] on button at bounding box center [599, 460] width 46 height 46
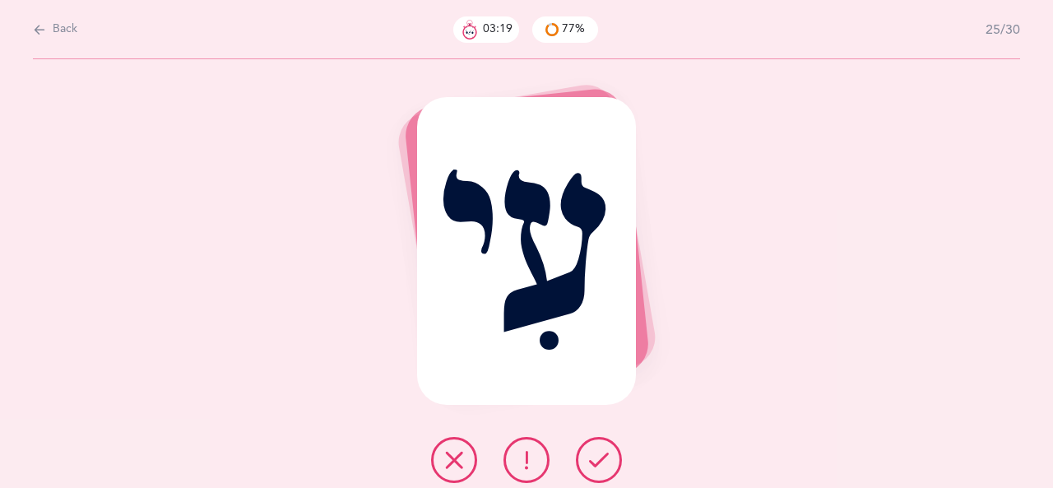
click at [611, 455] on button at bounding box center [599, 460] width 46 height 46
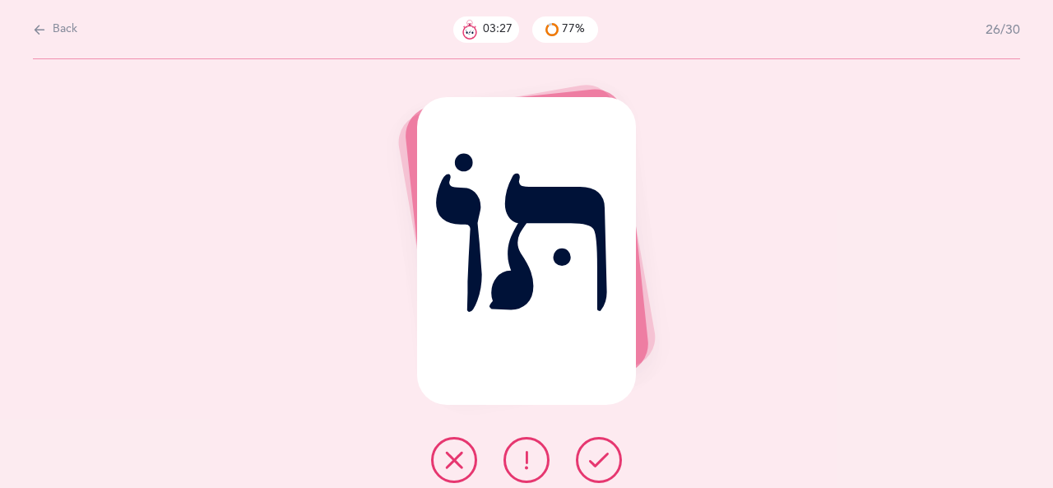
click at [443, 471] on button at bounding box center [454, 460] width 46 height 46
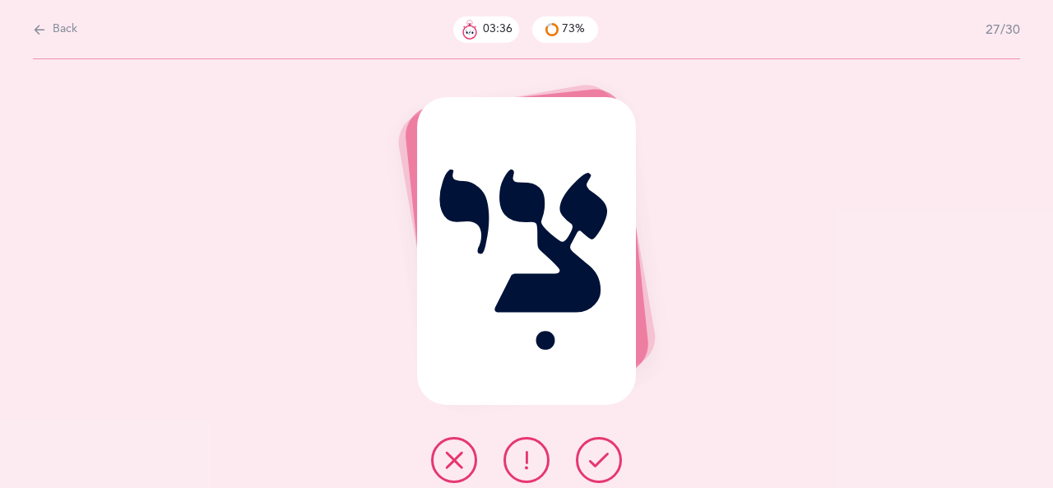
click at [611, 449] on button at bounding box center [599, 460] width 46 height 46
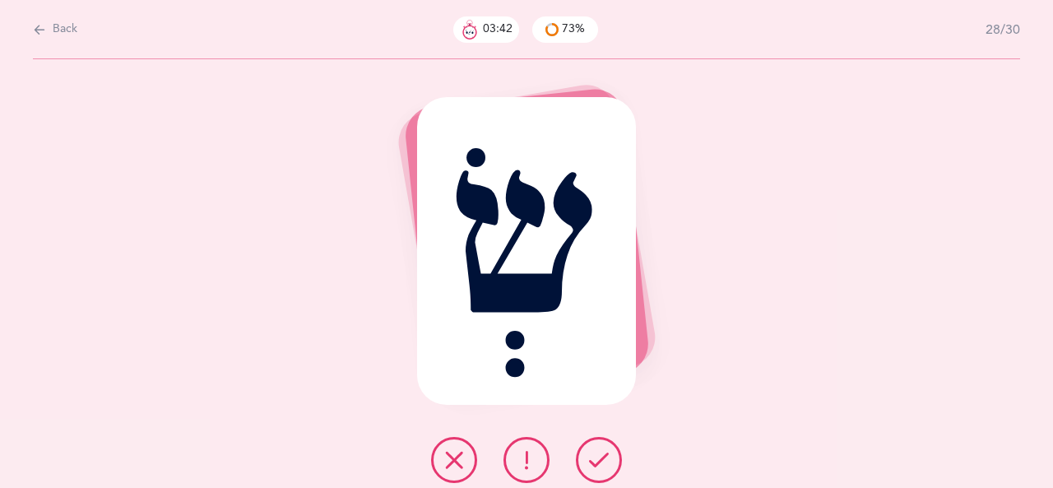
click at [466, 451] on button at bounding box center [454, 460] width 46 height 46
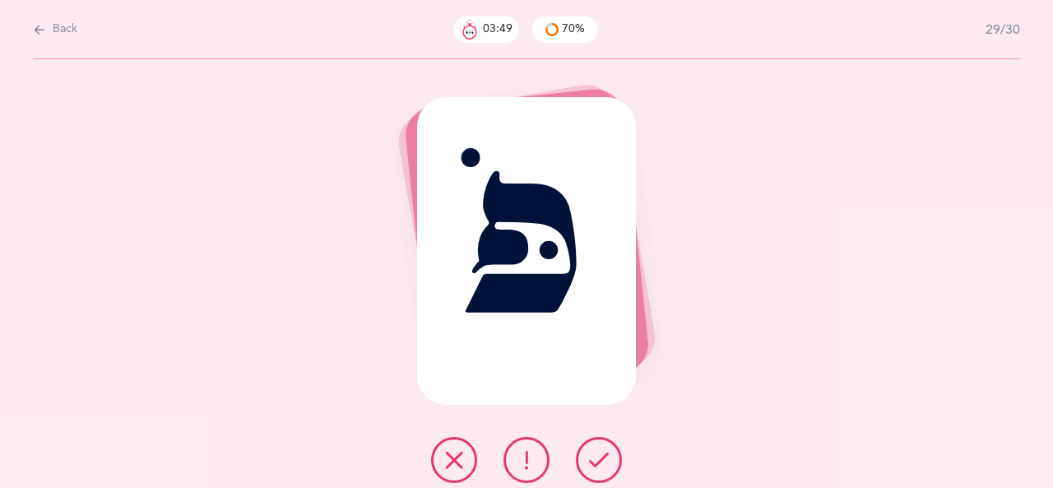
click at [465, 455] on button at bounding box center [454, 460] width 46 height 46
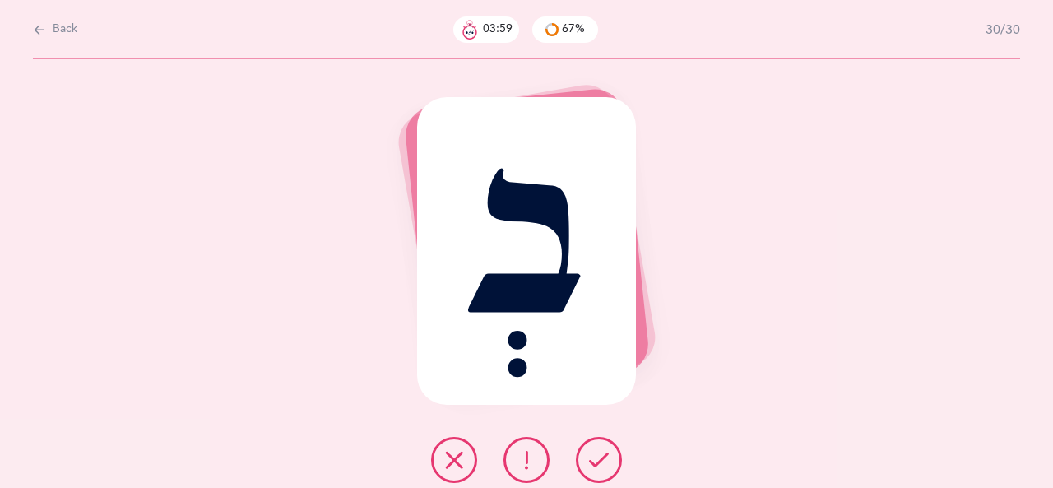
click at [591, 451] on icon at bounding box center [599, 460] width 20 height 20
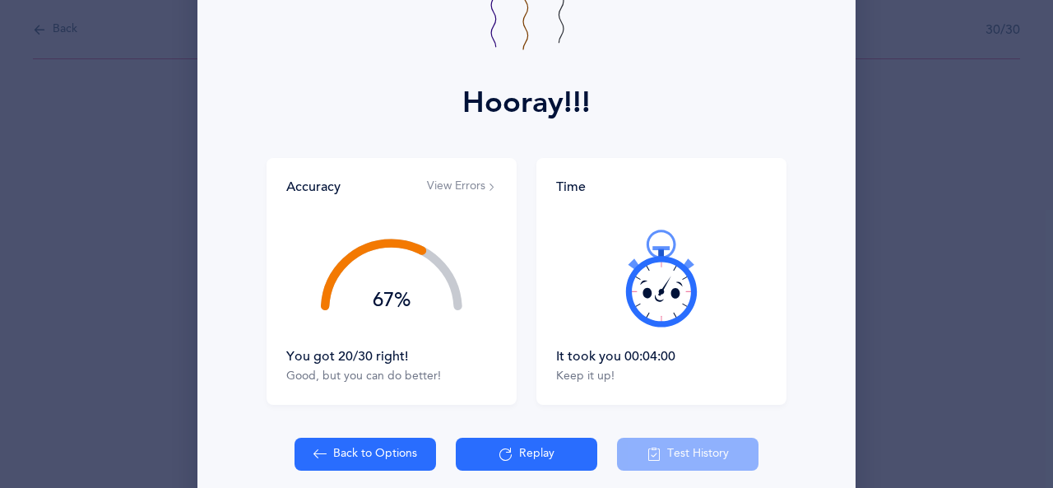
scroll to position [235, 0]
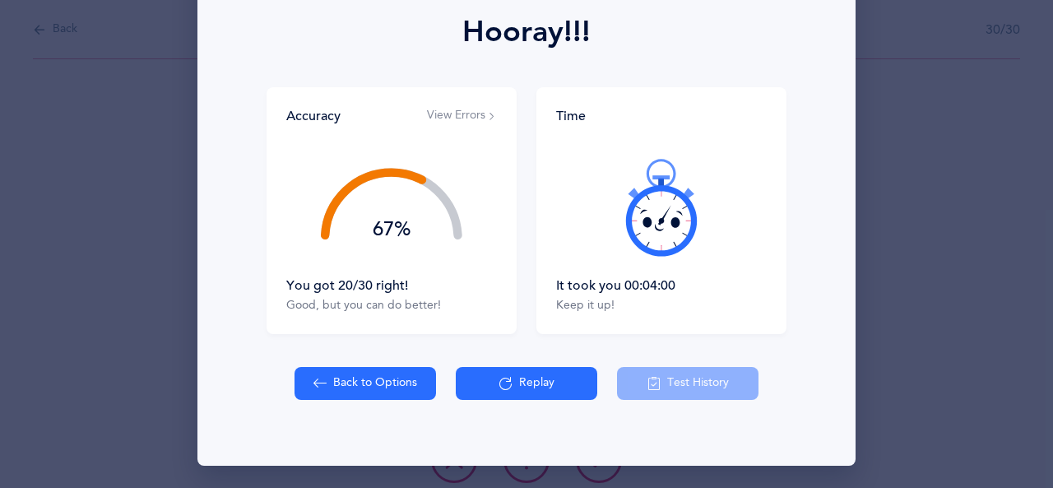
click at [558, 392] on button "Replay" at bounding box center [527, 383] width 142 height 33
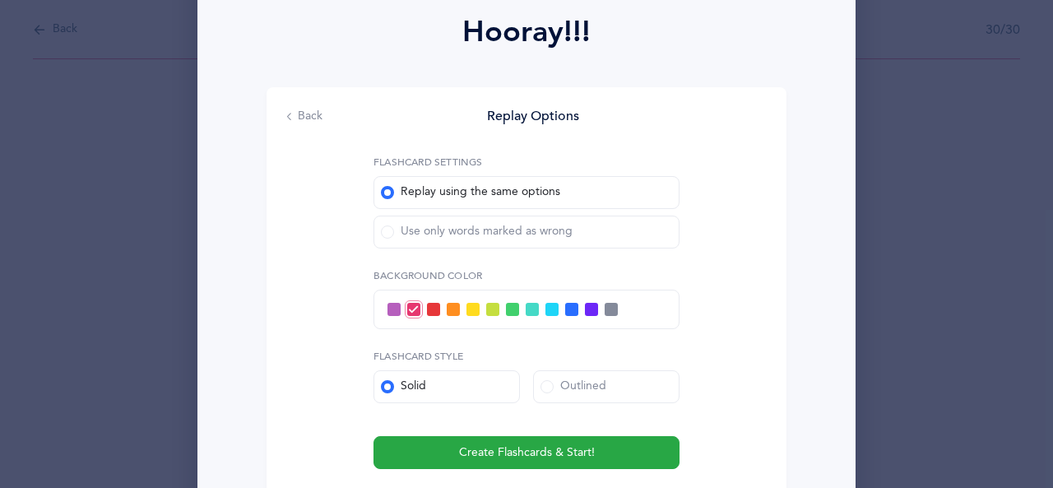
click at [565, 303] on span at bounding box center [571, 309] width 13 height 13
click at [0, 0] on input "checkbox" at bounding box center [0, 0] width 0 height 0
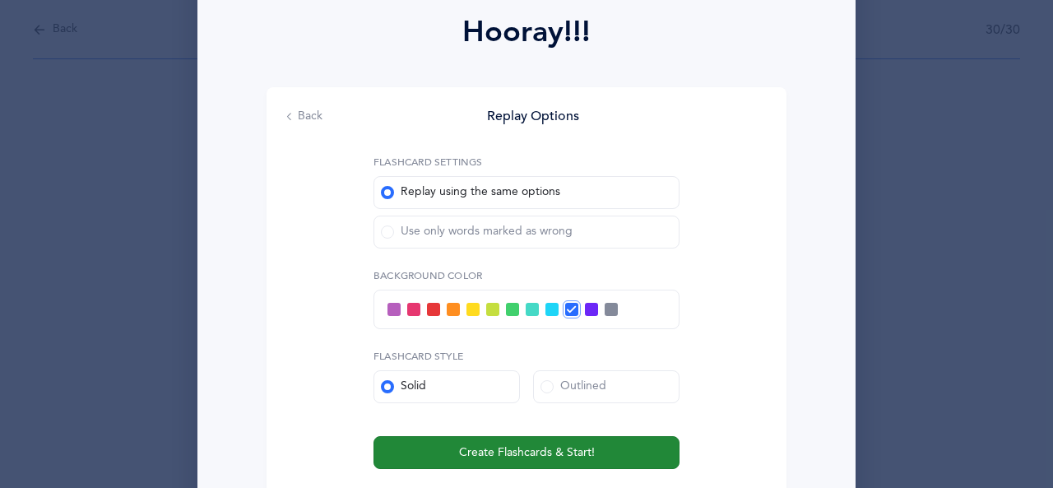
click at [568, 447] on span "Create Flashcards & Start!" at bounding box center [527, 452] width 136 height 17
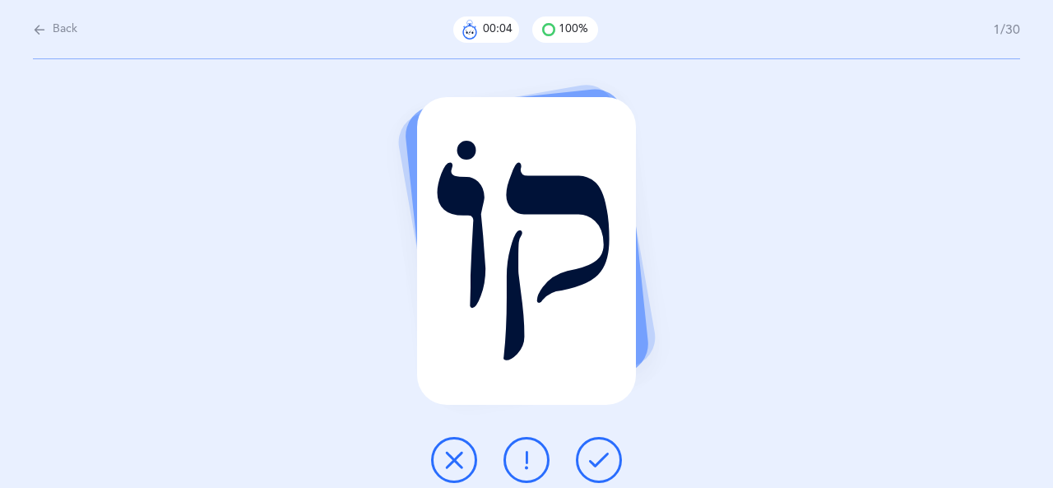
click at [602, 455] on icon at bounding box center [599, 460] width 20 height 20
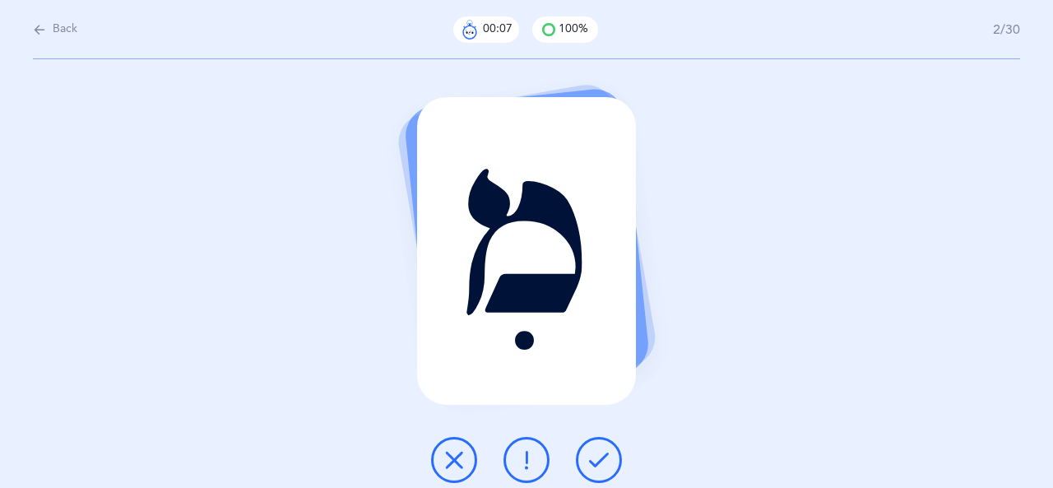
click at [606, 457] on icon at bounding box center [599, 460] width 20 height 20
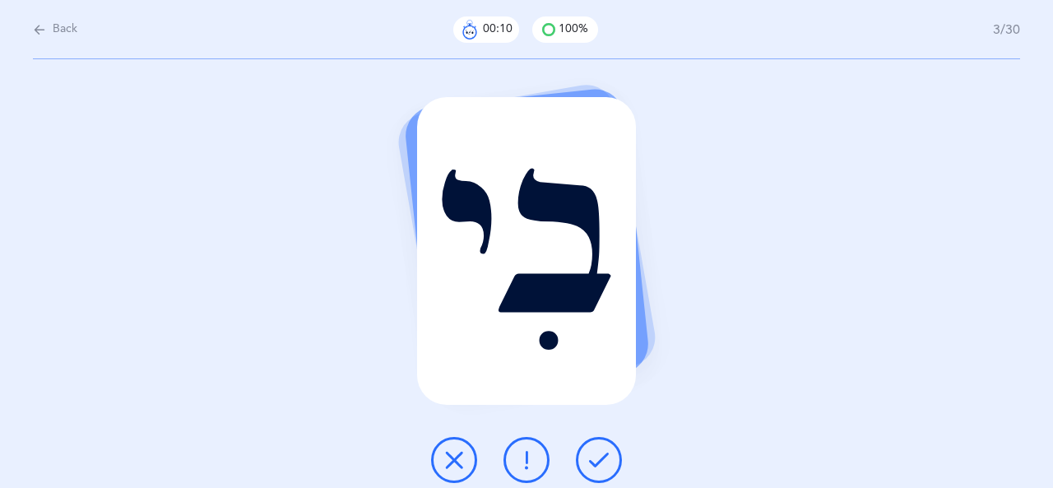
click at [599, 448] on button at bounding box center [599, 460] width 46 height 46
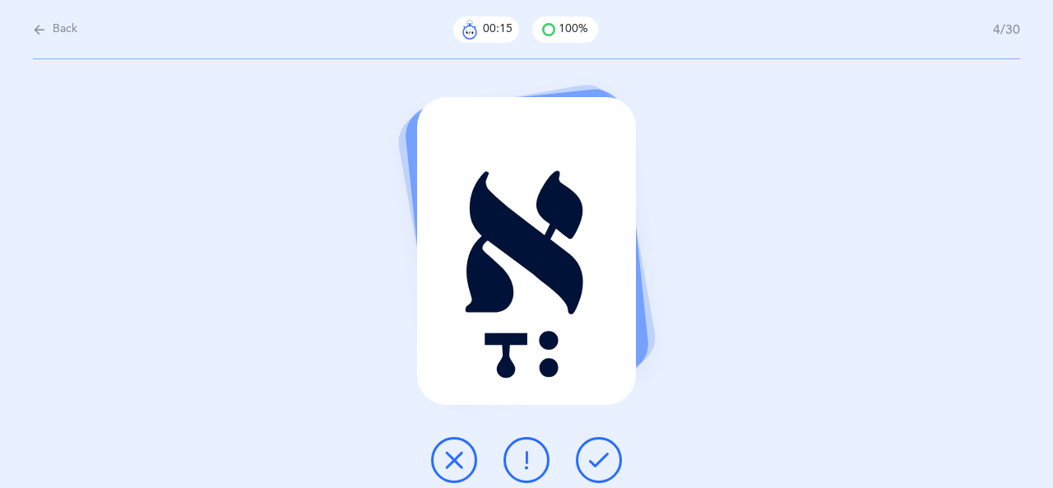
click at [599, 448] on button at bounding box center [599, 460] width 46 height 46
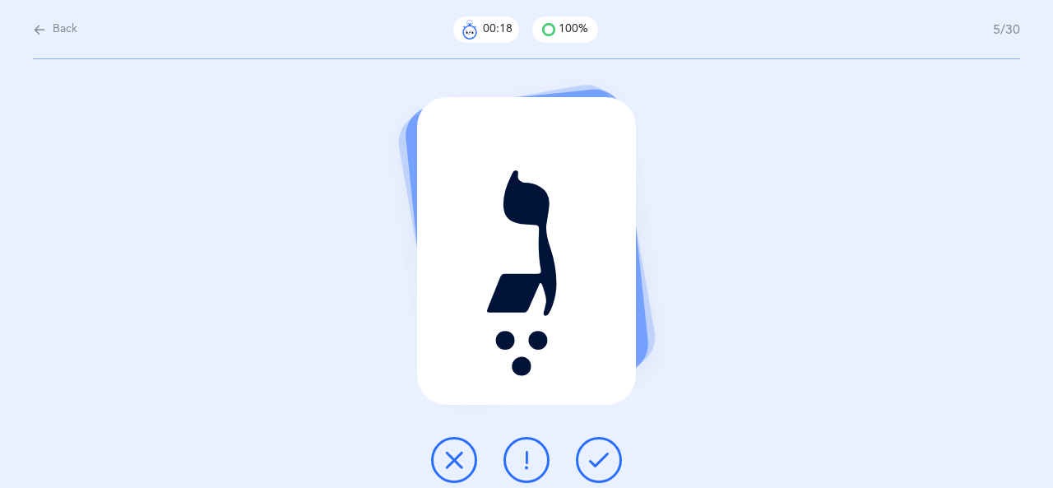
click at [598, 457] on icon at bounding box center [599, 460] width 20 height 20
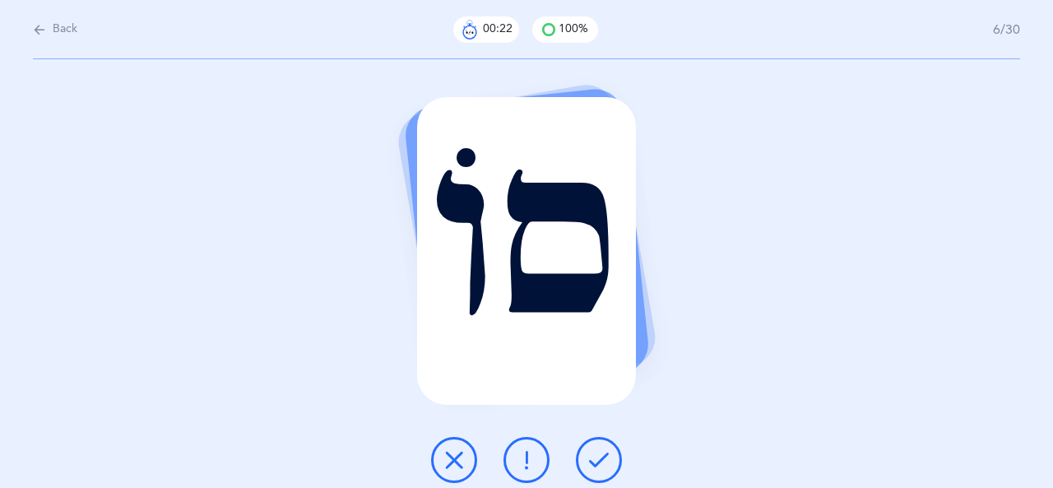
click at [598, 457] on icon at bounding box center [599, 460] width 20 height 20
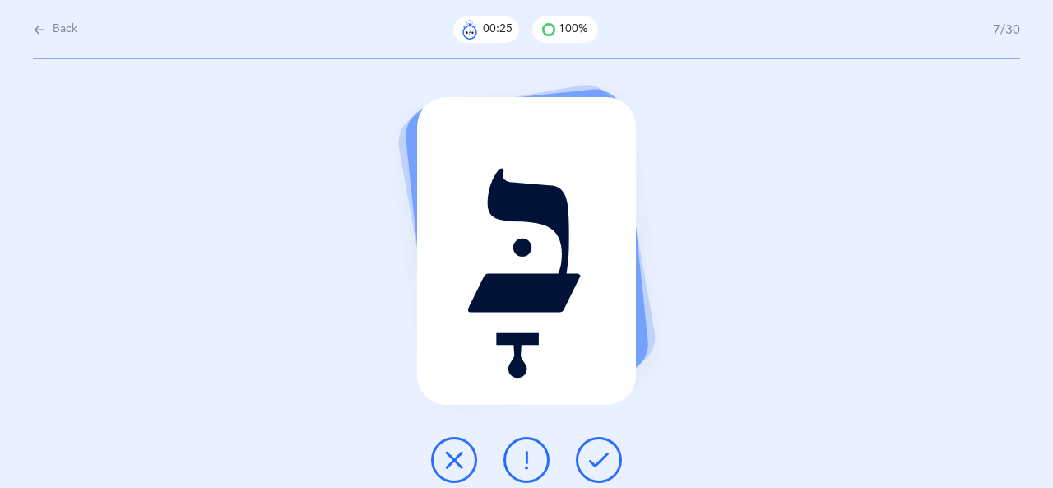
click at [599, 463] on icon at bounding box center [599, 460] width 20 height 20
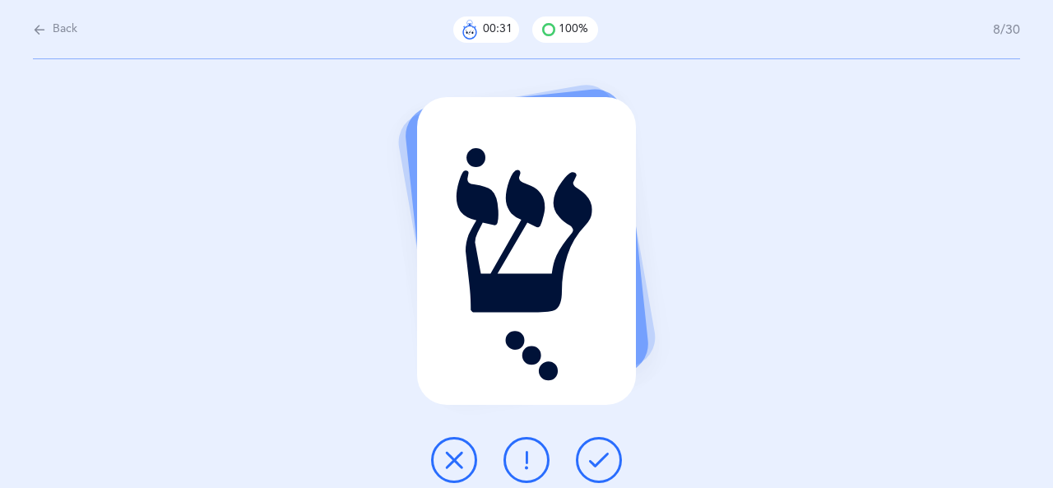
click at [447, 457] on icon at bounding box center [454, 460] width 20 height 20
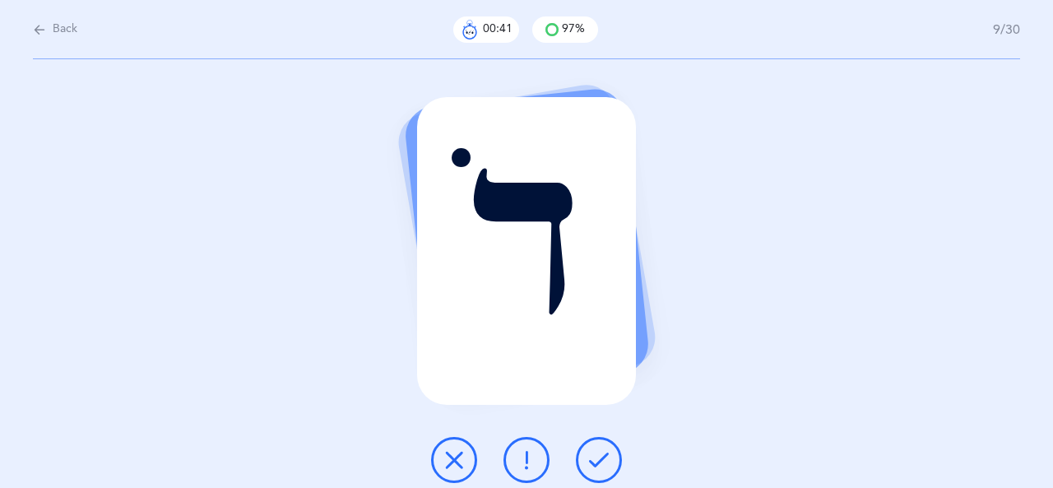
click at [592, 459] on icon at bounding box center [599, 460] width 20 height 20
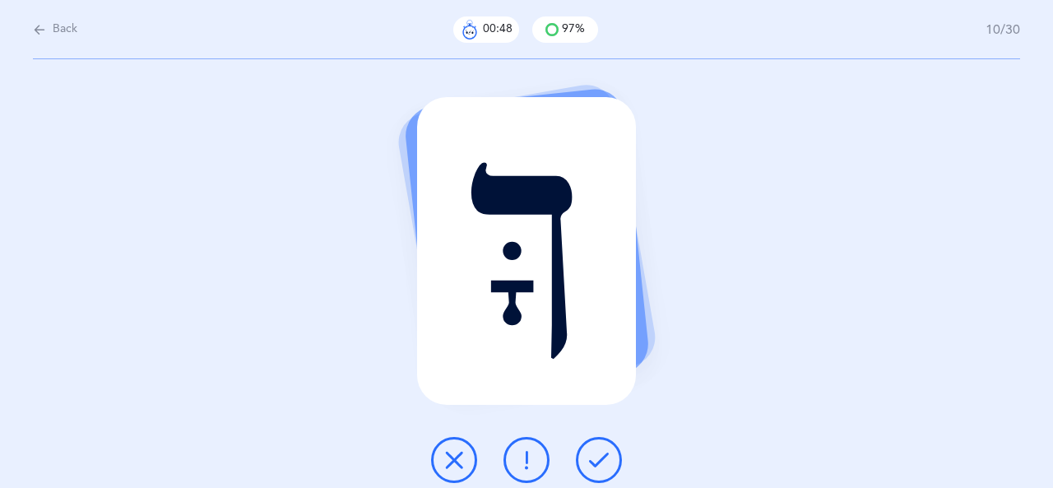
click at [602, 462] on icon at bounding box center [599, 460] width 20 height 20
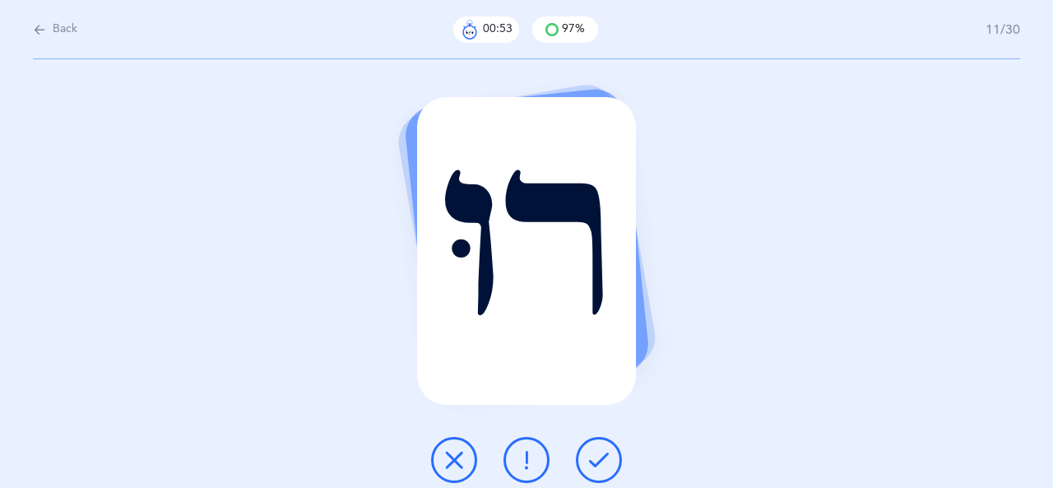
click at [607, 463] on icon at bounding box center [599, 460] width 20 height 20
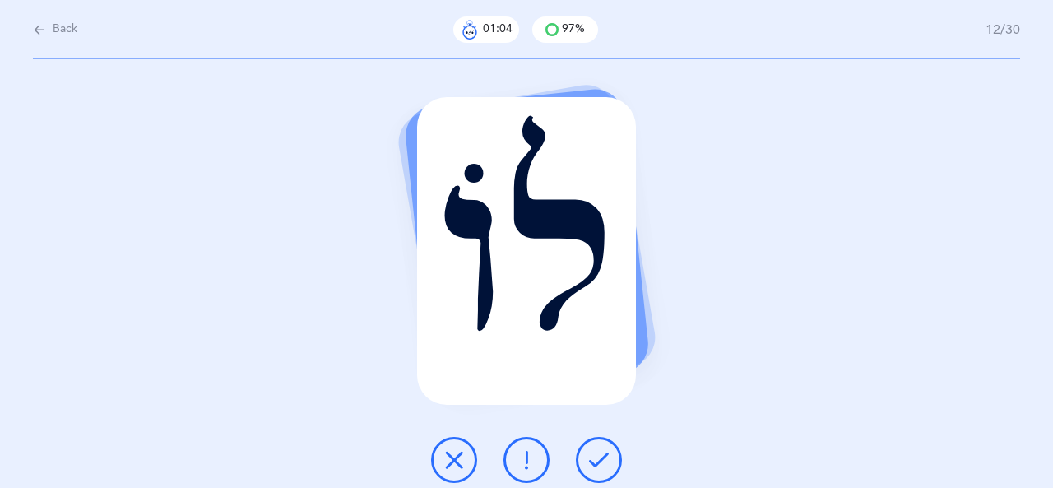
click at [605, 455] on icon at bounding box center [599, 460] width 20 height 20
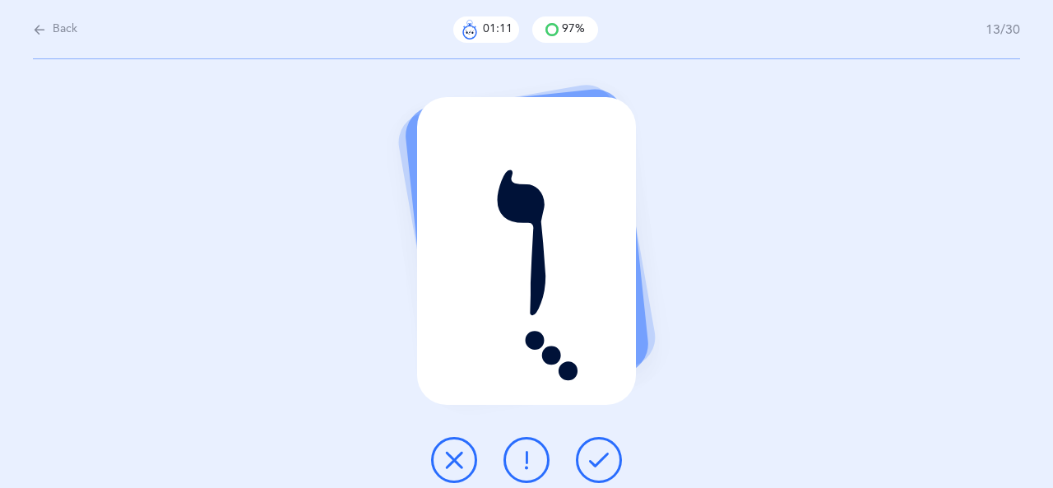
click at [605, 455] on icon at bounding box center [599, 460] width 20 height 20
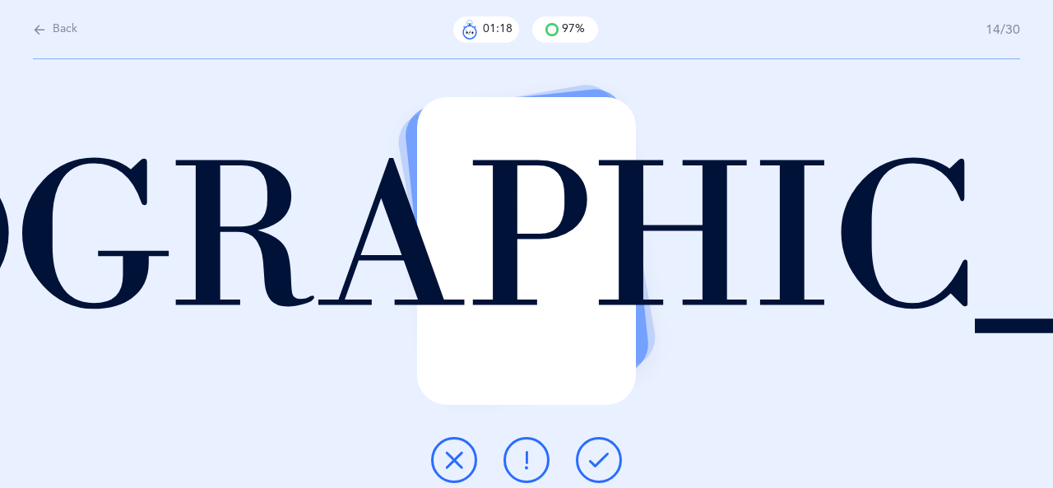
click at [471, 458] on button at bounding box center [454, 460] width 46 height 46
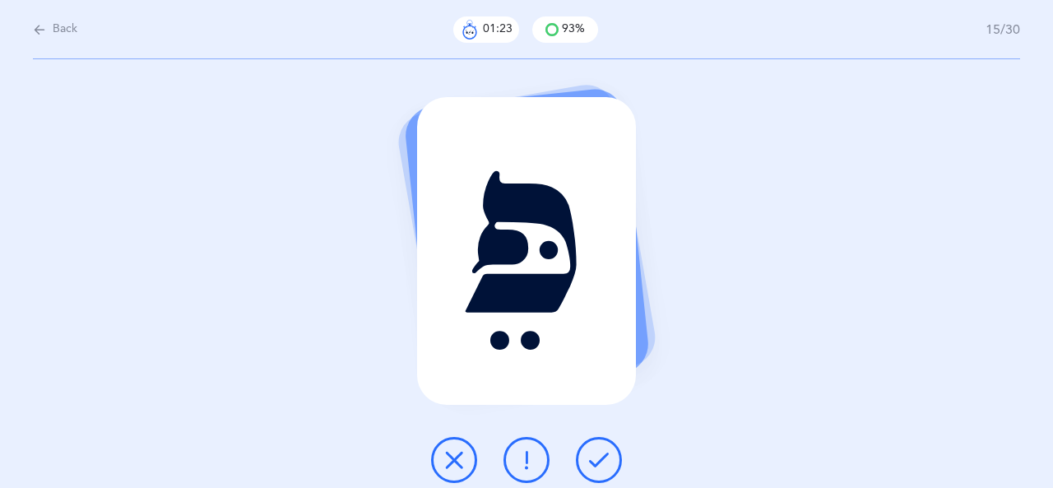
click at [606, 462] on icon at bounding box center [599, 460] width 20 height 20
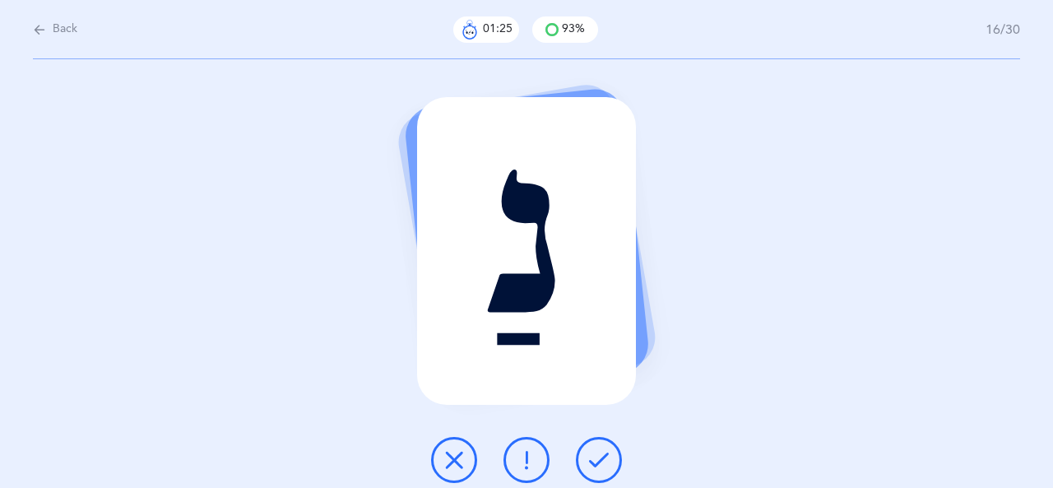
click at [606, 462] on icon at bounding box center [599, 460] width 20 height 20
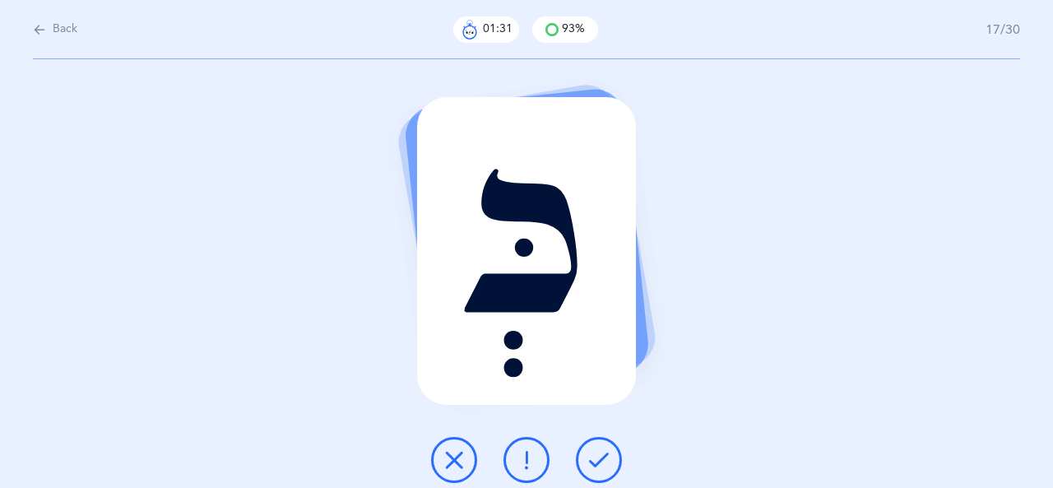
click at [519, 462] on icon at bounding box center [527, 460] width 20 height 20
click at [586, 455] on button at bounding box center [599, 460] width 46 height 46
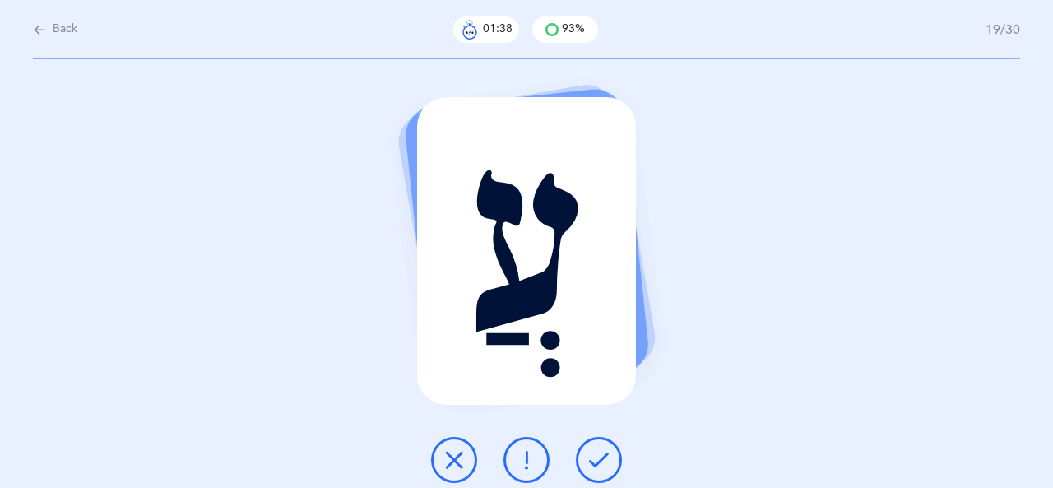
drag, startPoint x: 600, startPoint y: 457, endPoint x: 611, endPoint y: 448, distance: 14.0
click at [600, 457] on icon at bounding box center [599, 460] width 20 height 20
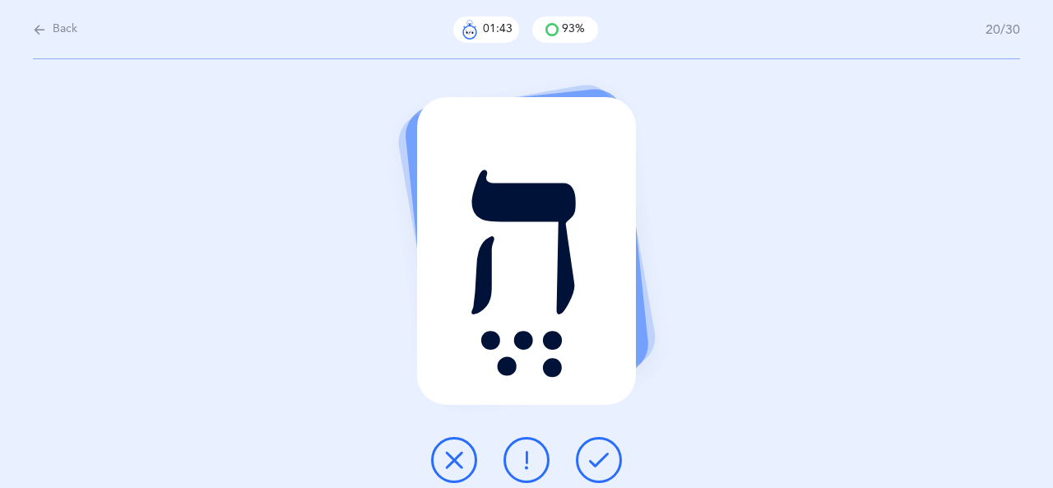
drag, startPoint x: 603, startPoint y: 460, endPoint x: 624, endPoint y: 443, distance: 27.0
click at [603, 460] on icon at bounding box center [599, 460] width 20 height 20
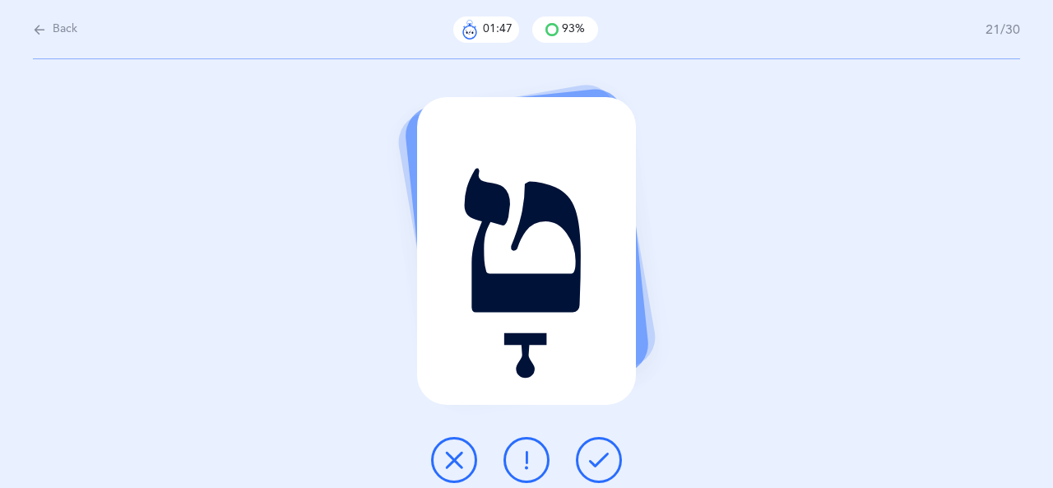
click at [614, 457] on button at bounding box center [599, 460] width 46 height 46
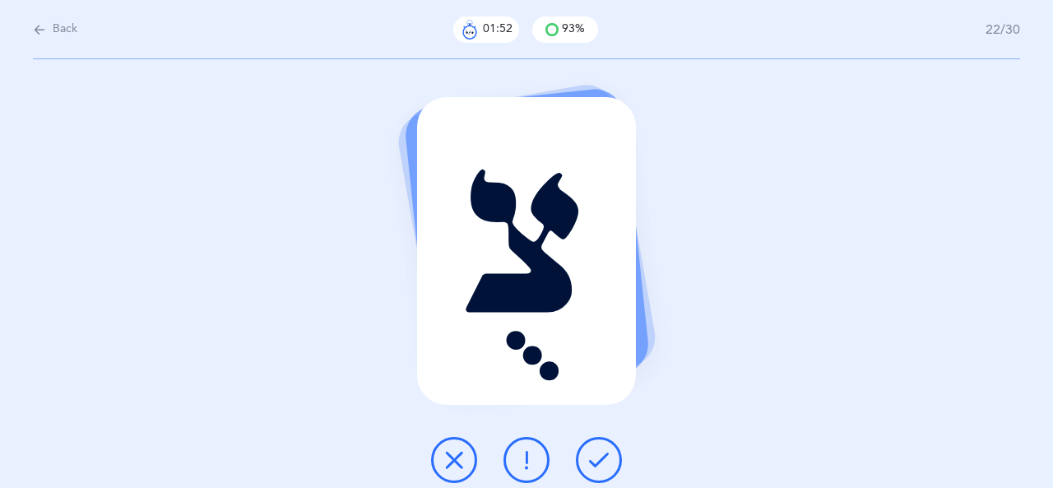
click at [465, 466] on button at bounding box center [454, 460] width 46 height 46
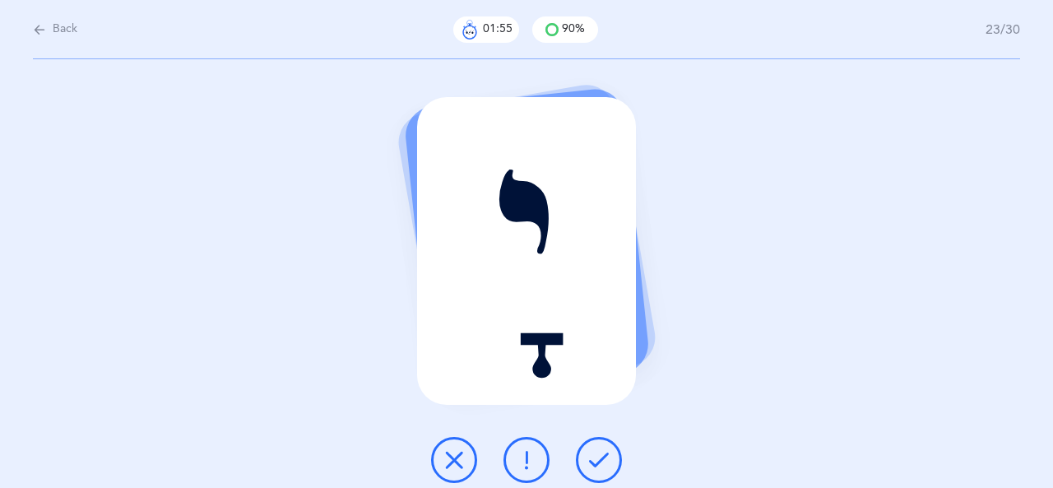
click at [607, 448] on button at bounding box center [599, 460] width 46 height 46
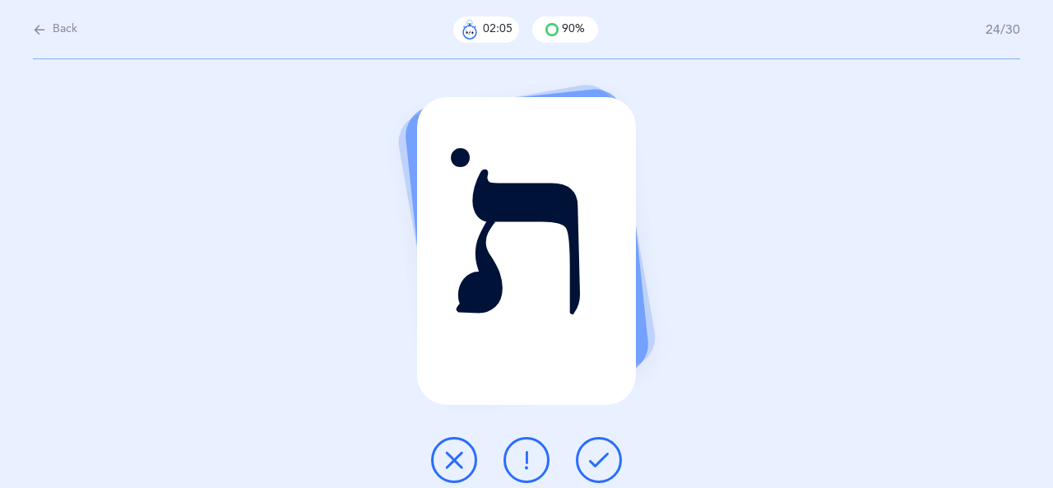
click at [456, 462] on icon at bounding box center [454, 460] width 20 height 20
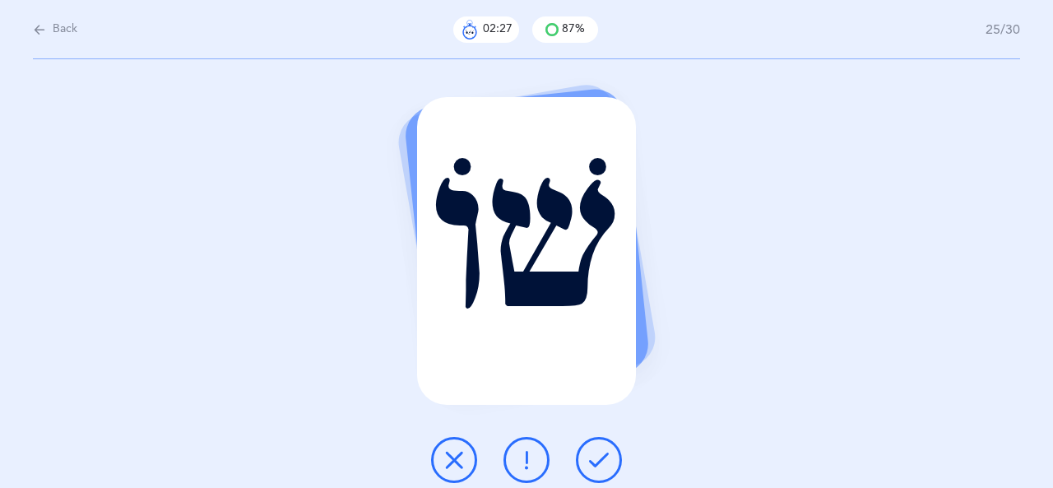
click at [591, 462] on icon at bounding box center [599, 460] width 20 height 20
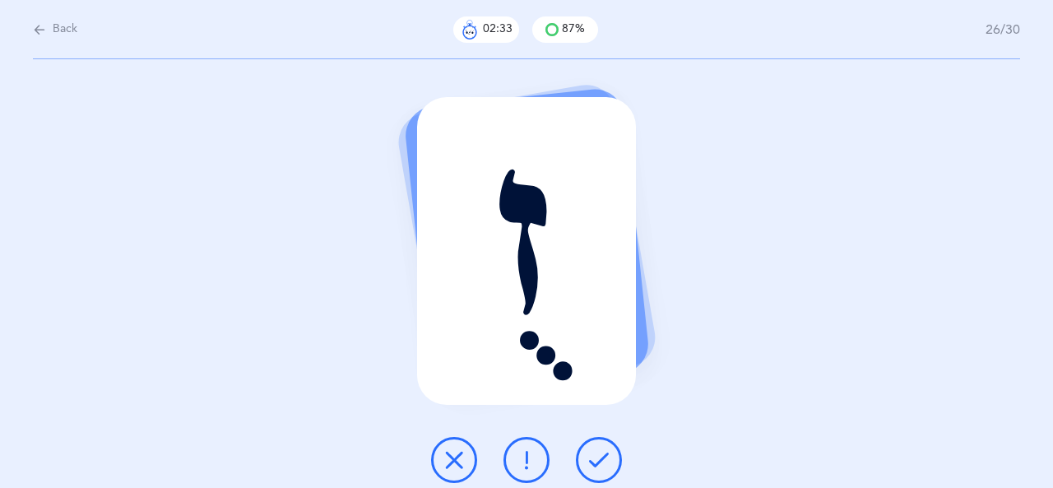
click at [472, 463] on button at bounding box center [454, 460] width 46 height 46
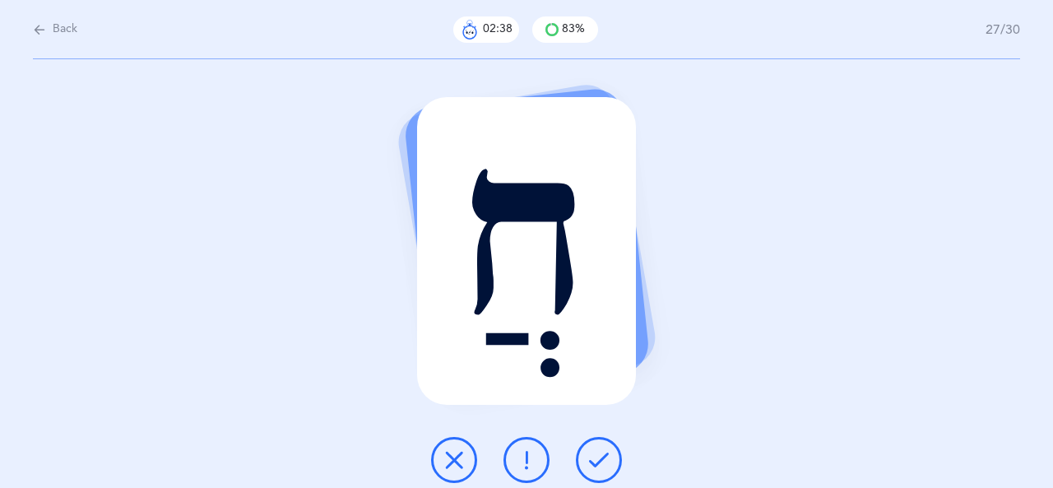
click at [594, 469] on icon at bounding box center [599, 460] width 20 height 20
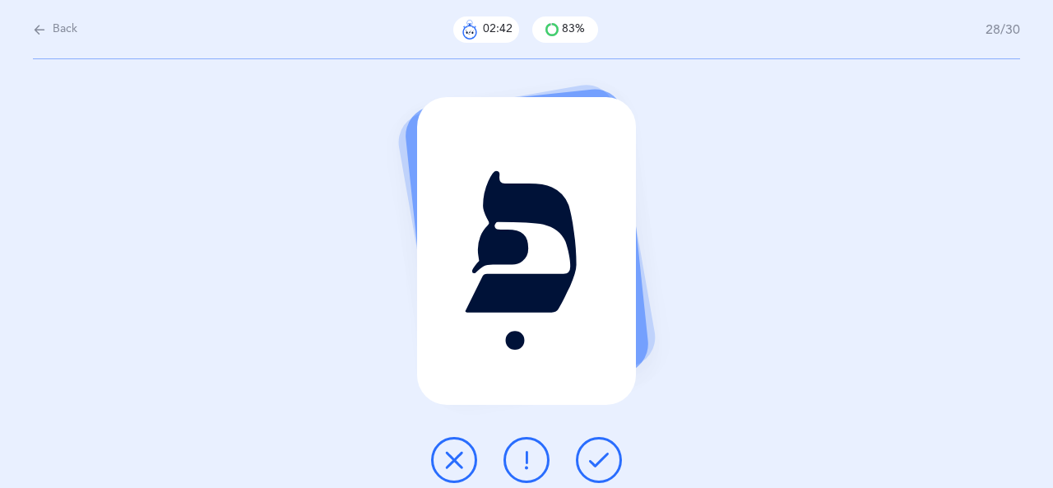
click at [598, 453] on icon at bounding box center [599, 460] width 20 height 20
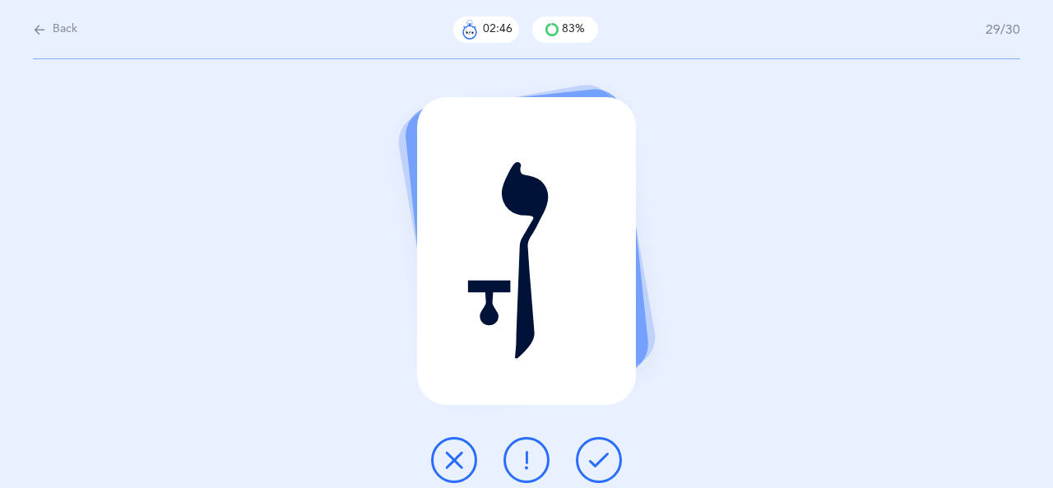
click at [589, 470] on button at bounding box center [599, 460] width 46 height 46
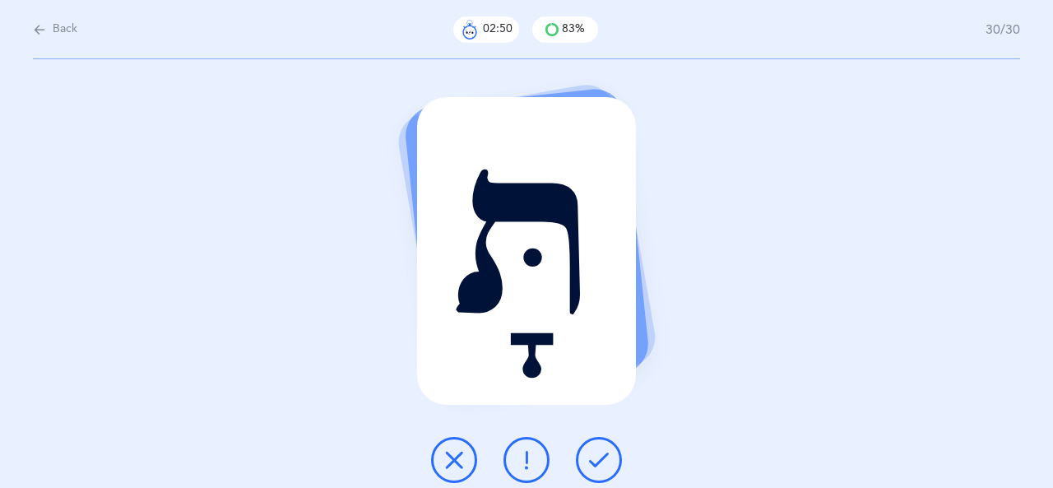
click at [611, 457] on button at bounding box center [599, 460] width 46 height 46
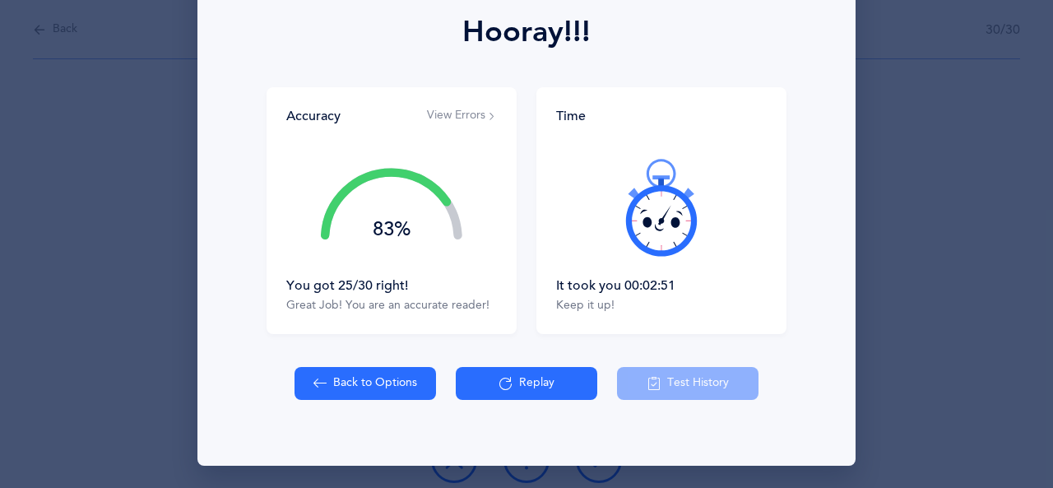
click at [471, 117] on button "View Errors" at bounding box center [462, 116] width 70 height 16
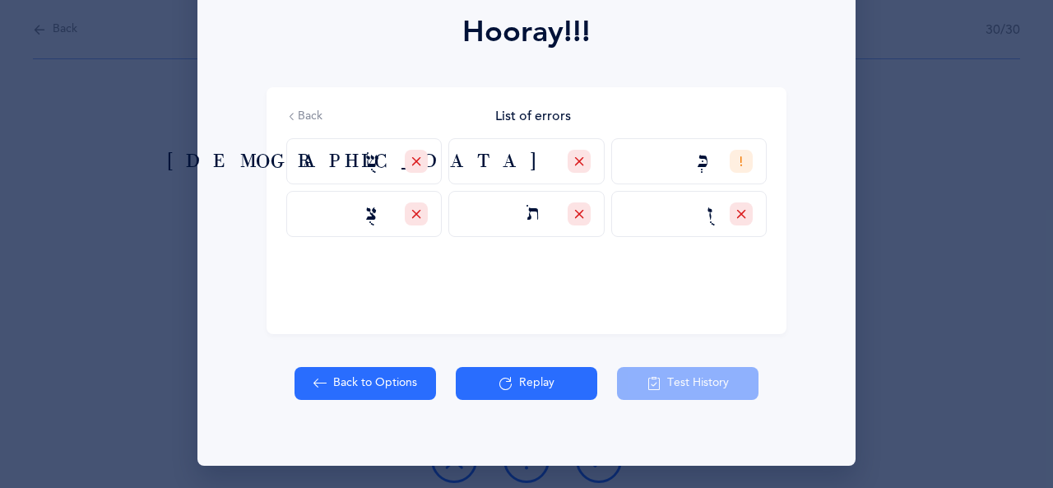
click at [484, 386] on button "Replay" at bounding box center [527, 383] width 142 height 33
